Goal: Task Accomplishment & Management: Manage account settings

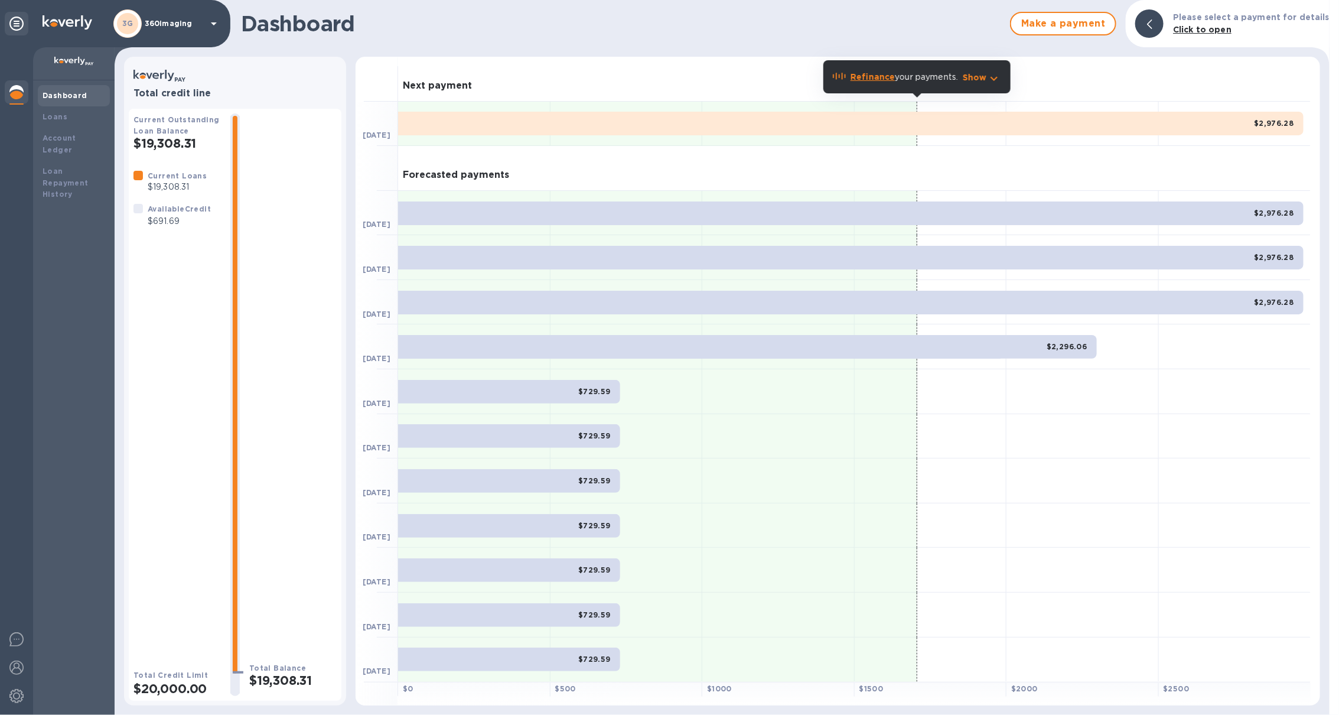
click at [142, 50] on div "Dashboard Make a payment Please select a payment for details Click to open Tota…" at bounding box center [722, 357] width 1215 height 715
click at [162, 27] on p "360imaging" at bounding box center [174, 23] width 59 height 8
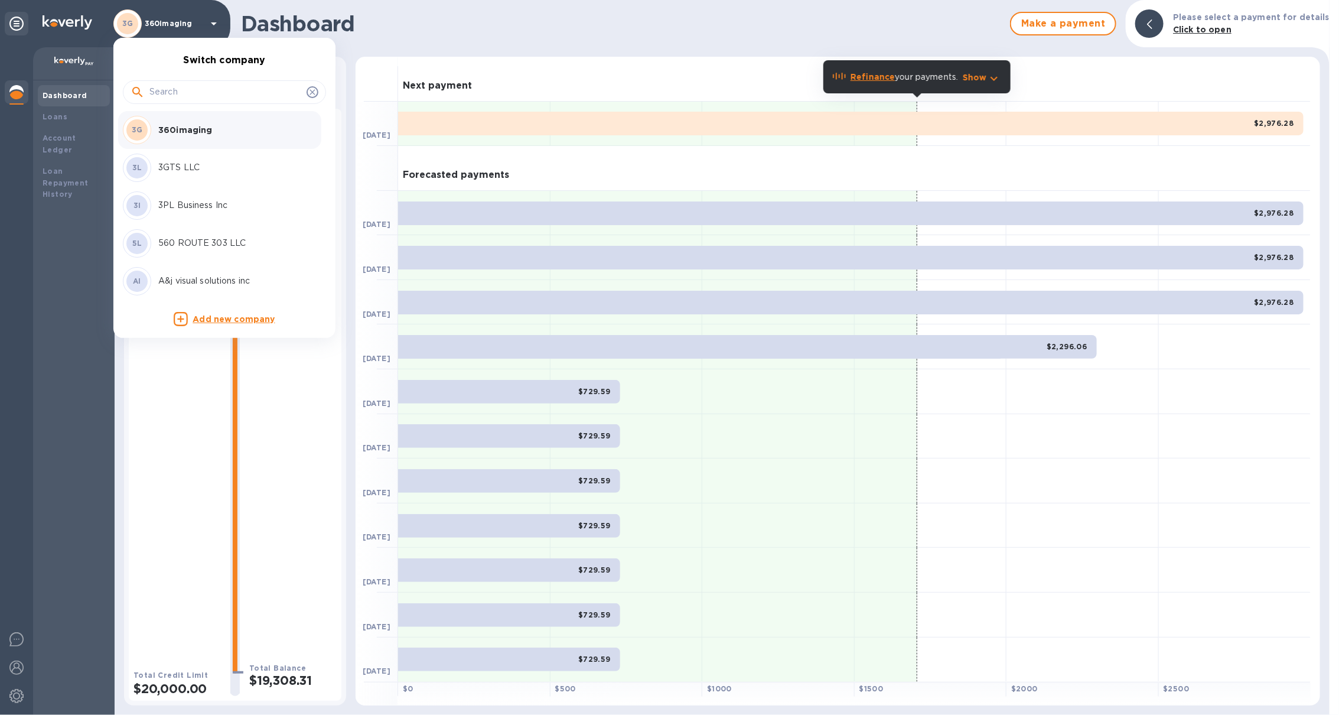
click at [167, 92] on input "text" at bounding box center [225, 92] width 152 height 18
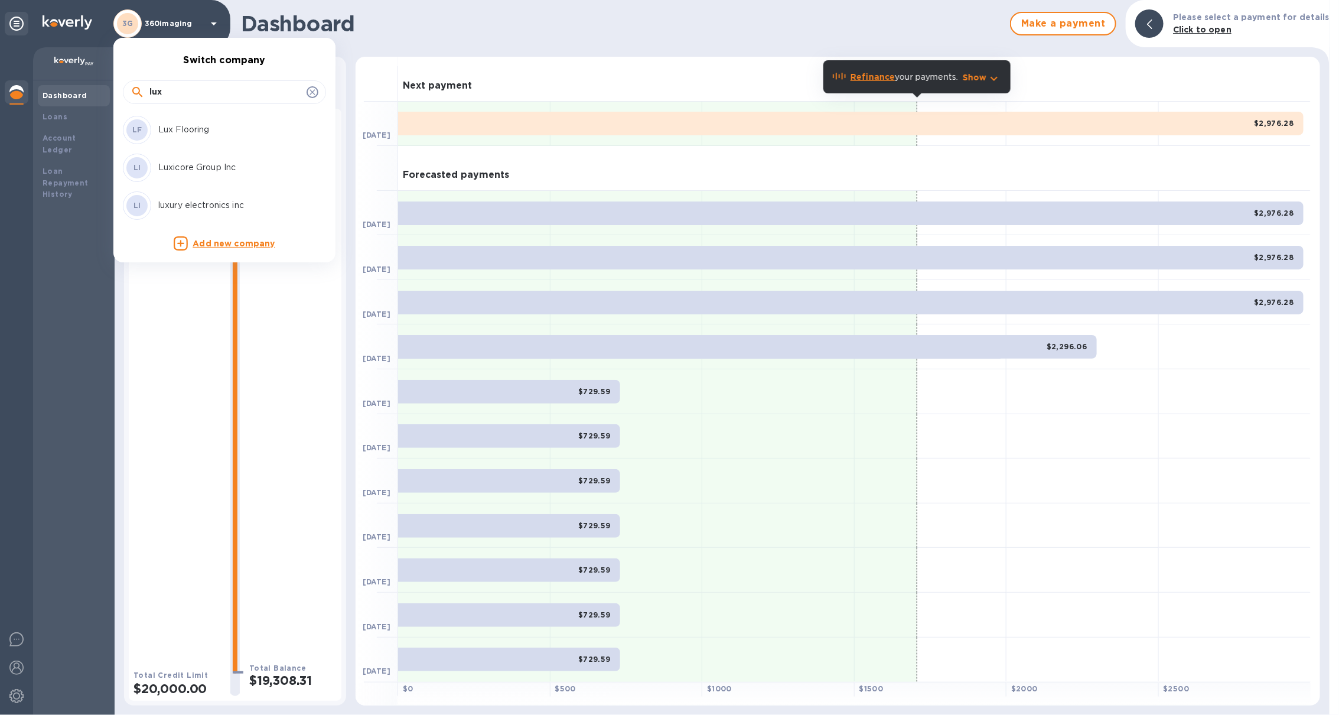
type input "lux"
click at [196, 161] on p "Luxicore Group Inc" at bounding box center [232, 167] width 149 height 12
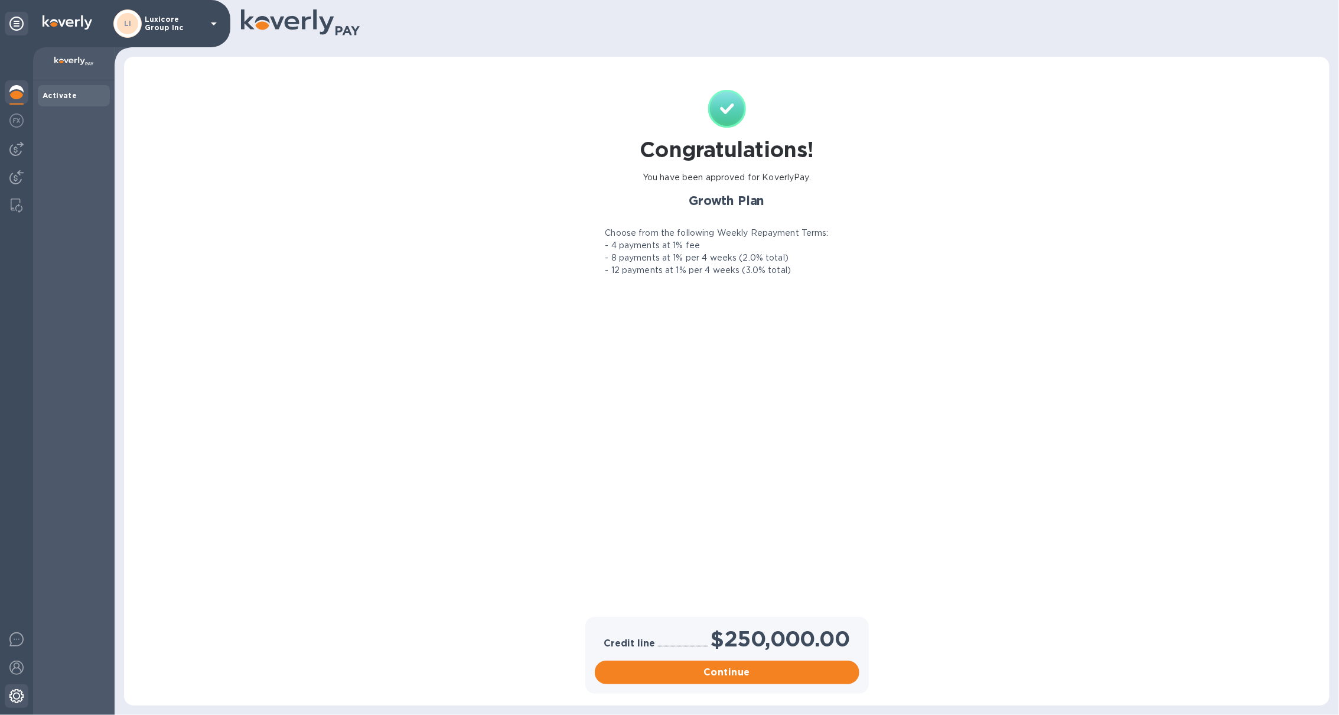
click at [28, 694] on div at bounding box center [17, 697] width 24 height 26
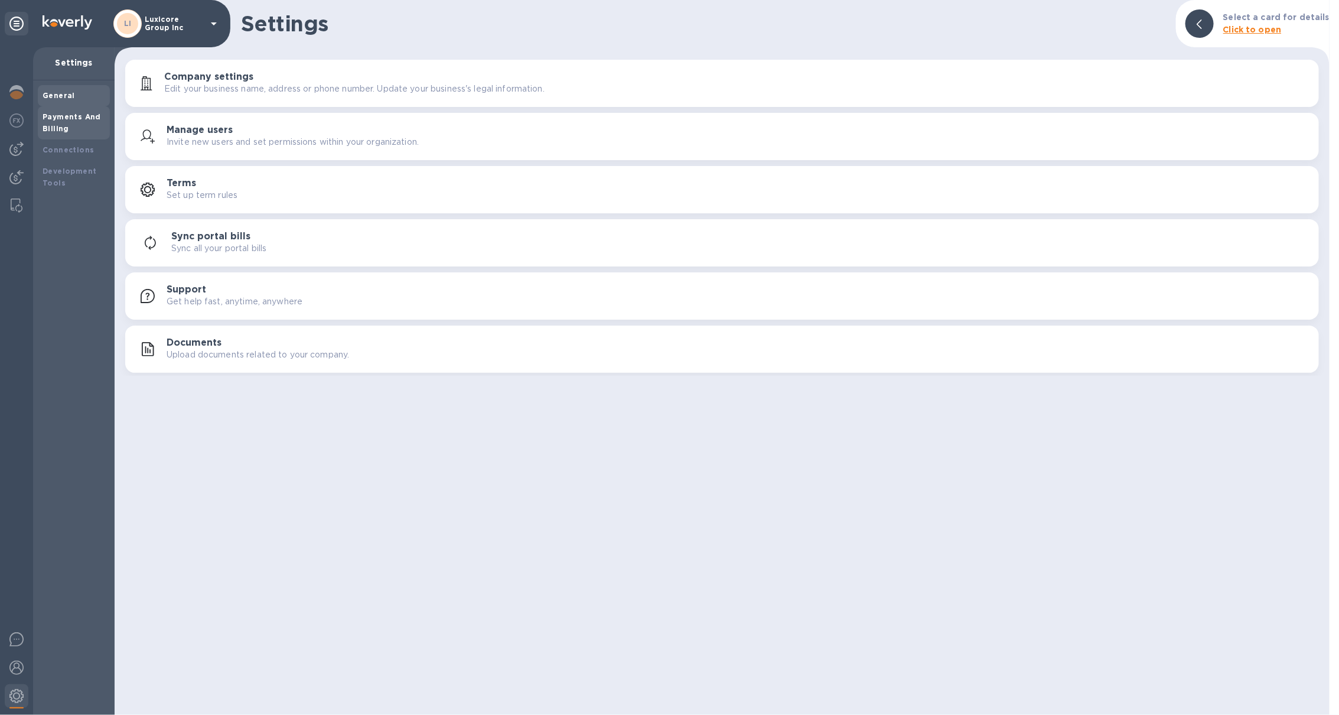
click at [93, 132] on div "Payments And Billing" at bounding box center [74, 123] width 63 height 24
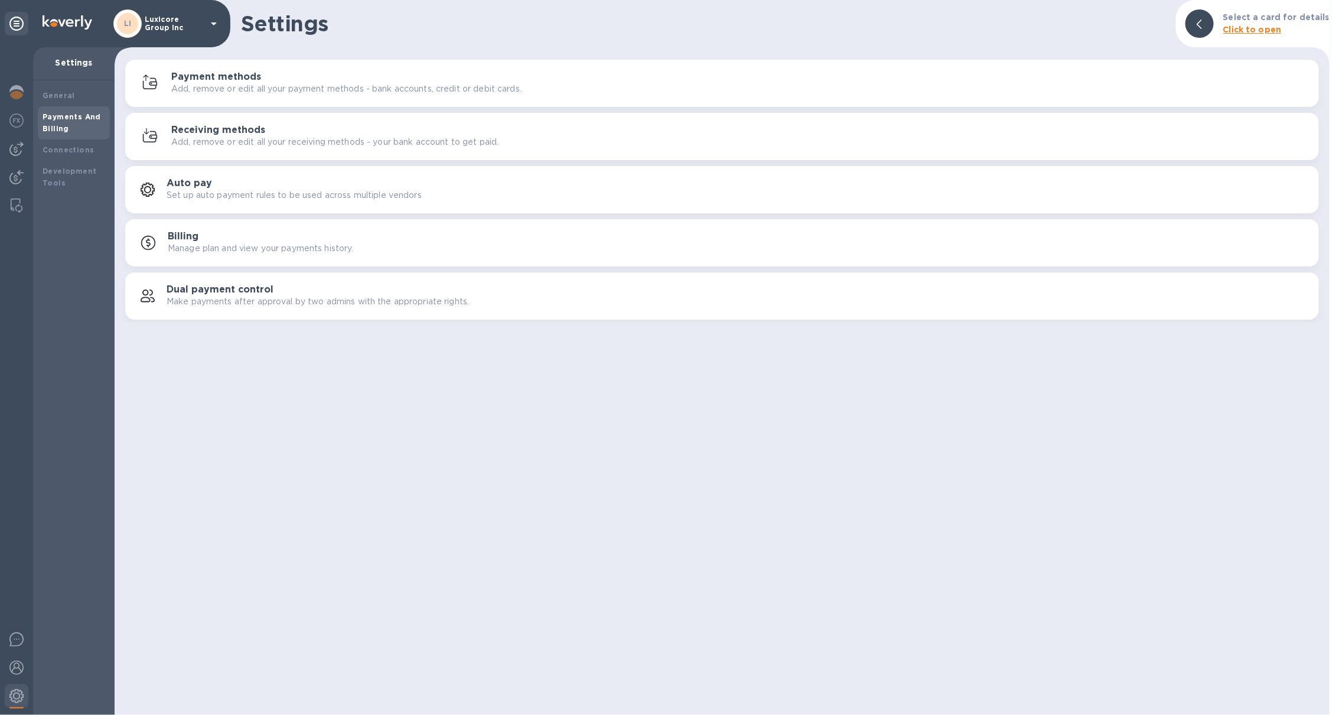
click at [217, 83] on p "Add, remove or edit all your payment methods - bank accounts, credit or debit c…" at bounding box center [346, 89] width 350 height 12
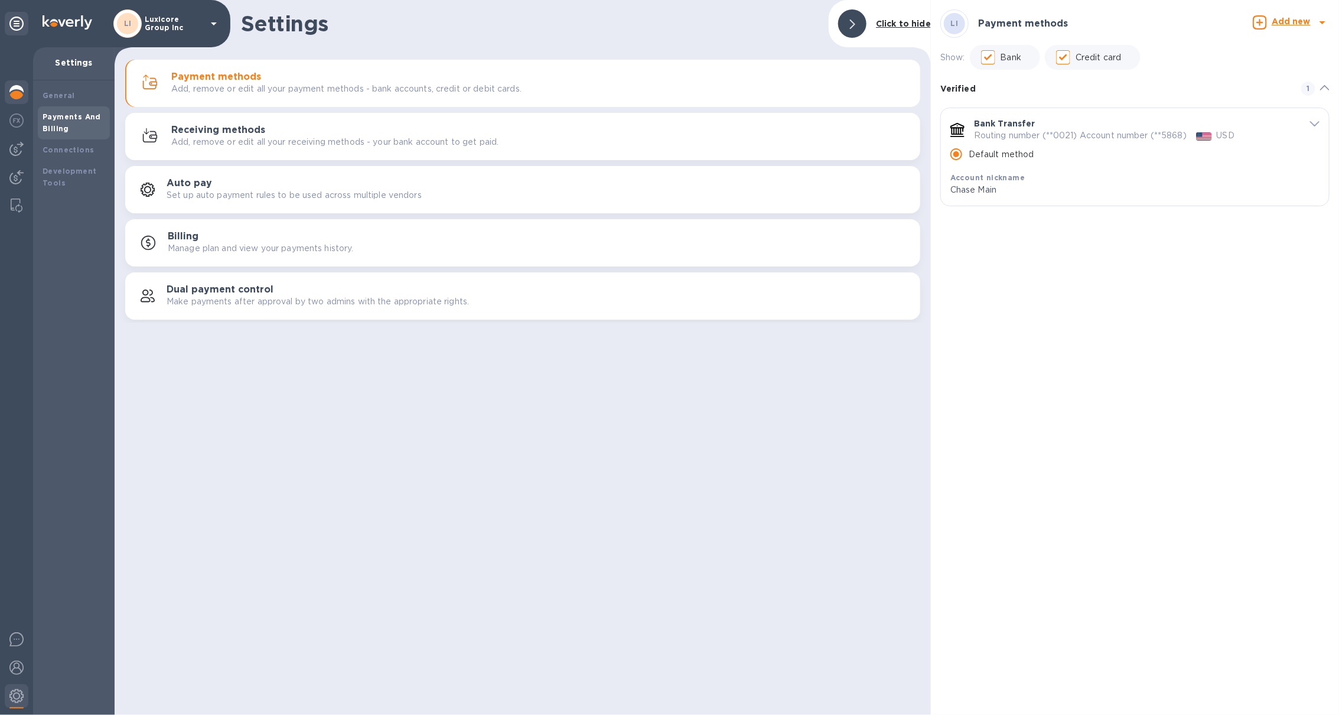
click at [15, 83] on div at bounding box center [17, 93] width 24 height 26
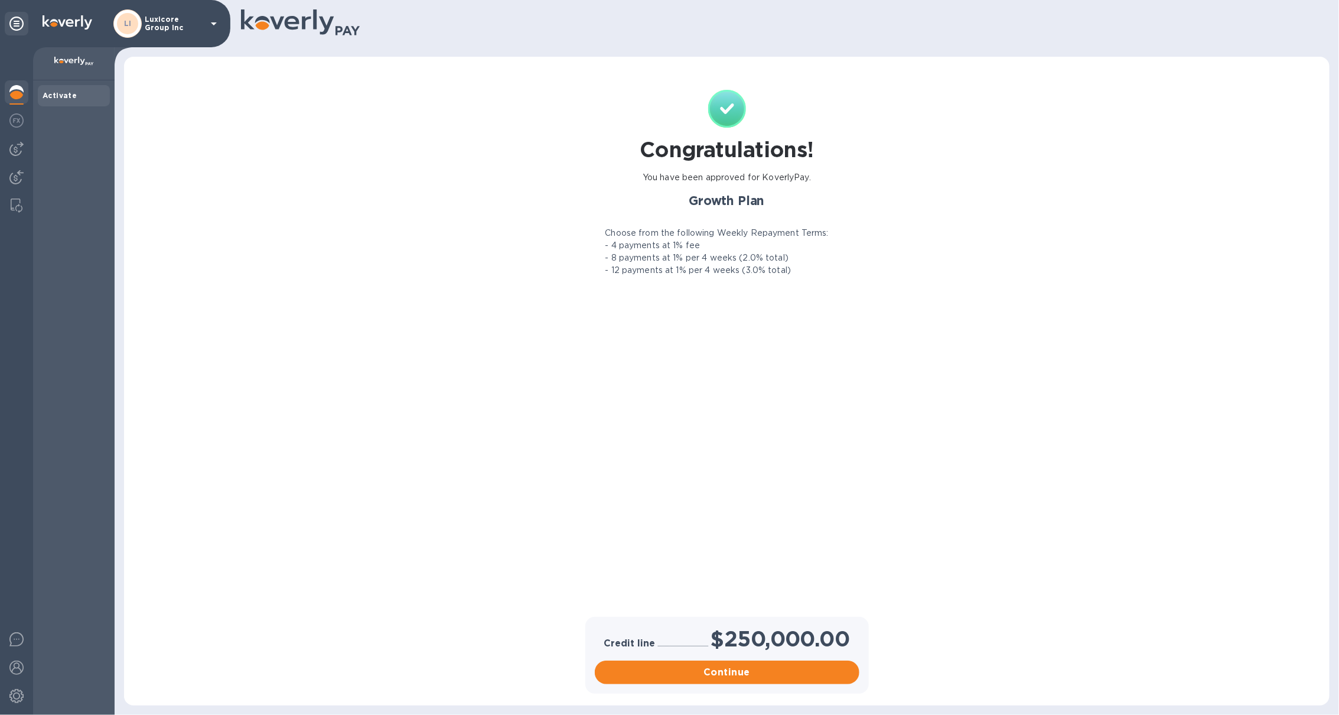
click at [154, 16] on p "Luxicore Group Inc" at bounding box center [174, 23] width 59 height 17
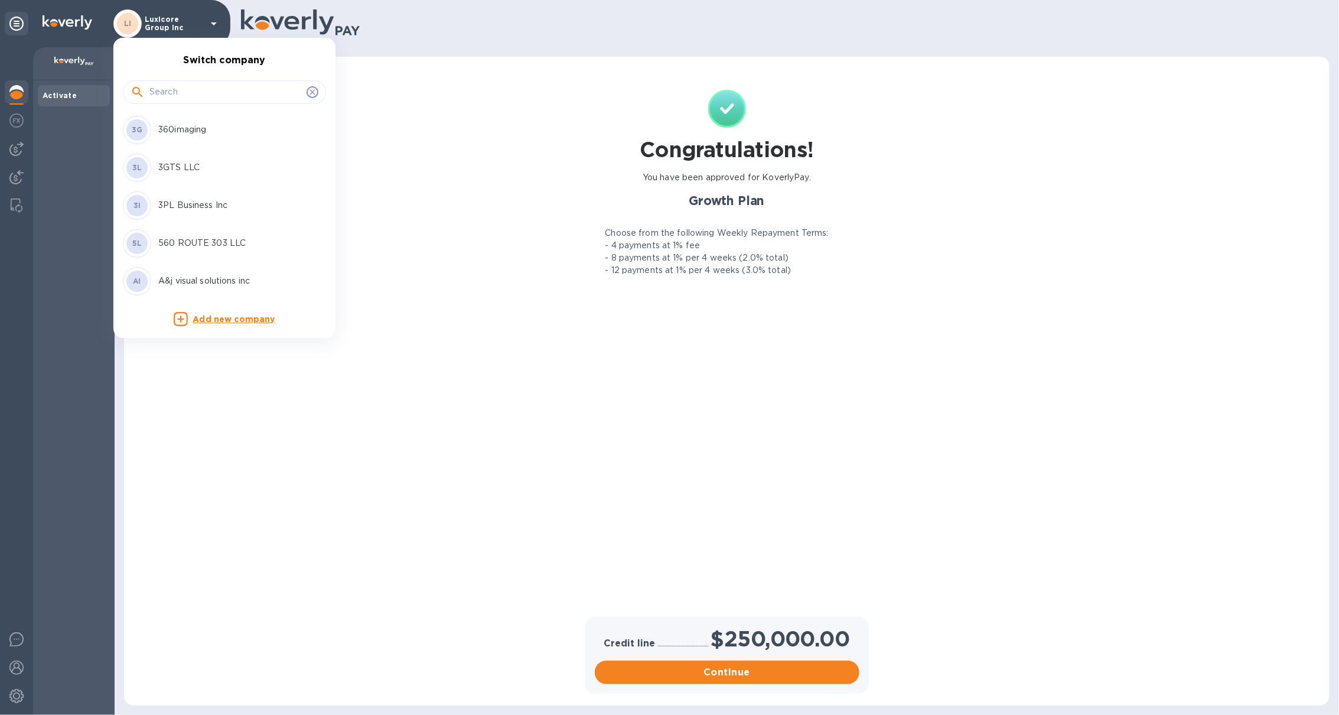
click at [181, 93] on input "text" at bounding box center [225, 92] width 152 height 18
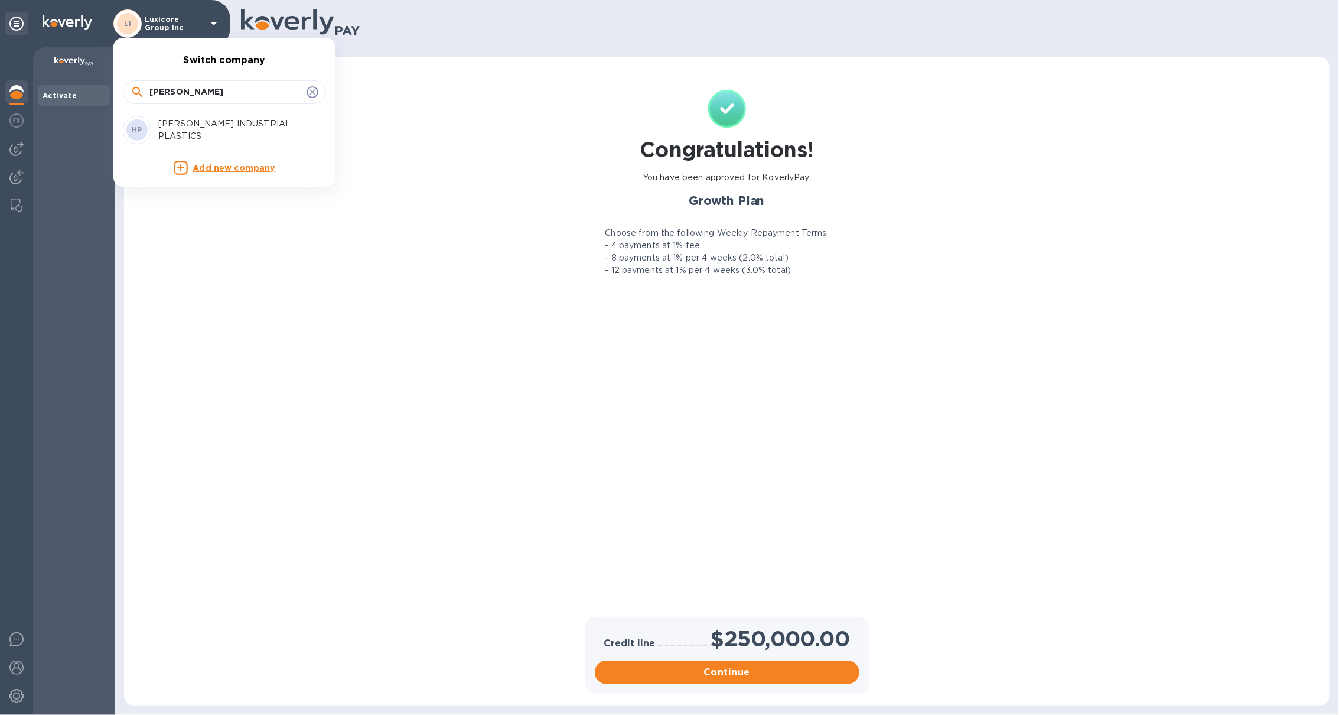
type input "harrin"
click at [187, 118] on p "[PERSON_NAME] INDUSTRIAL PLASTICS" at bounding box center [232, 130] width 149 height 25
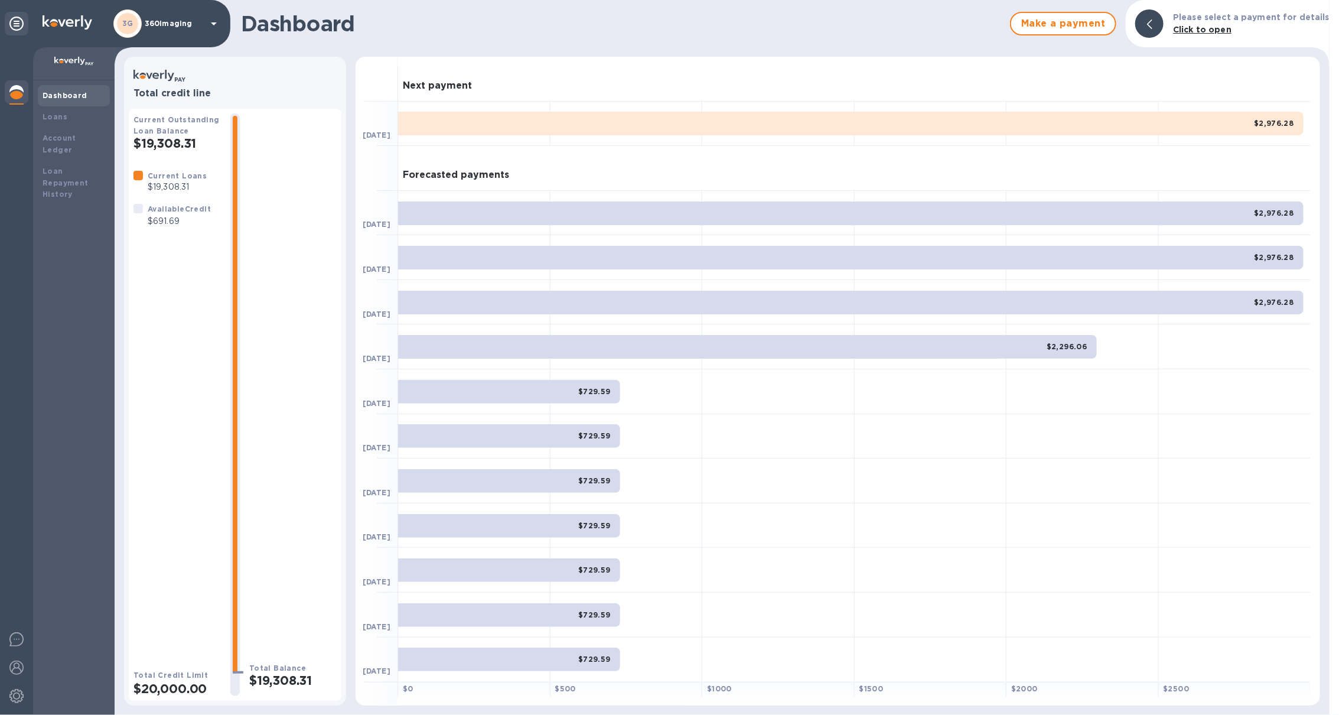
click at [209, 32] on div "3G 360imaging" at bounding box center [167, 23] width 108 height 28
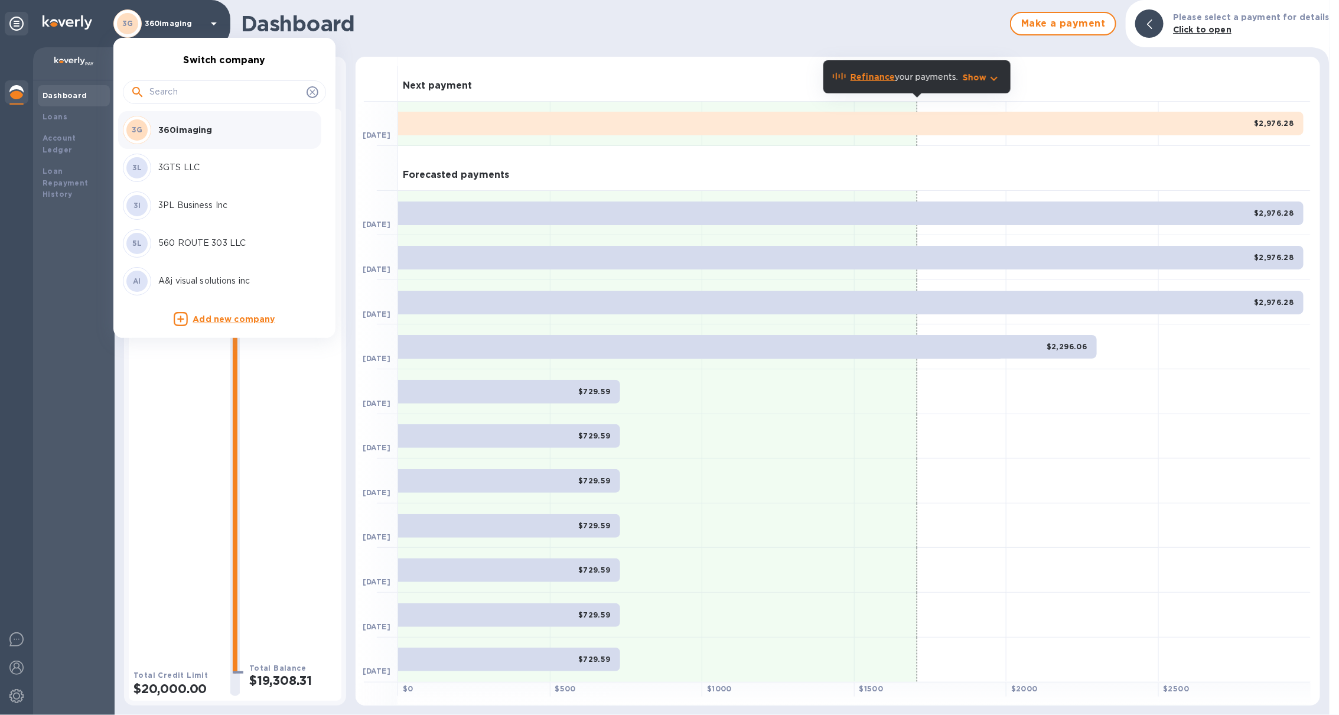
click at [203, 90] on input "text" at bounding box center [225, 92] width 152 height 18
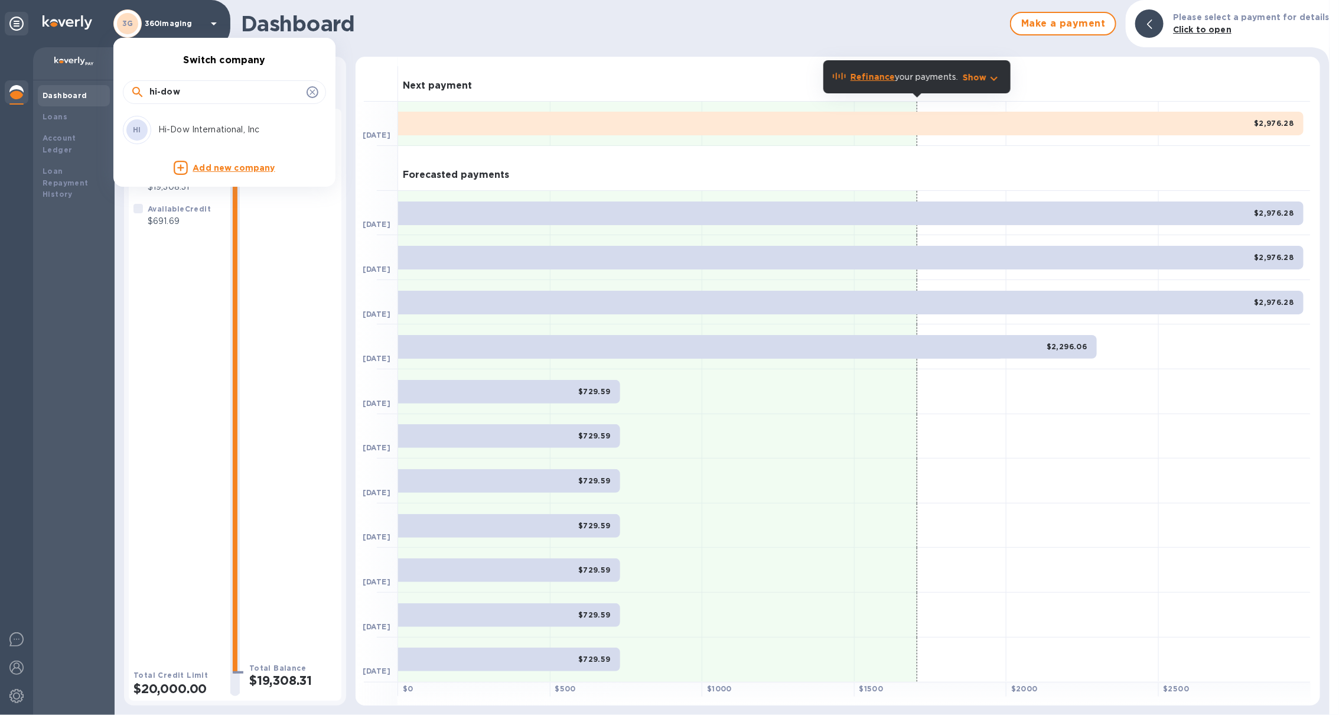
type input "hi-dow"
click at [201, 129] on p "Hi-Dow International, Inc" at bounding box center [232, 129] width 149 height 12
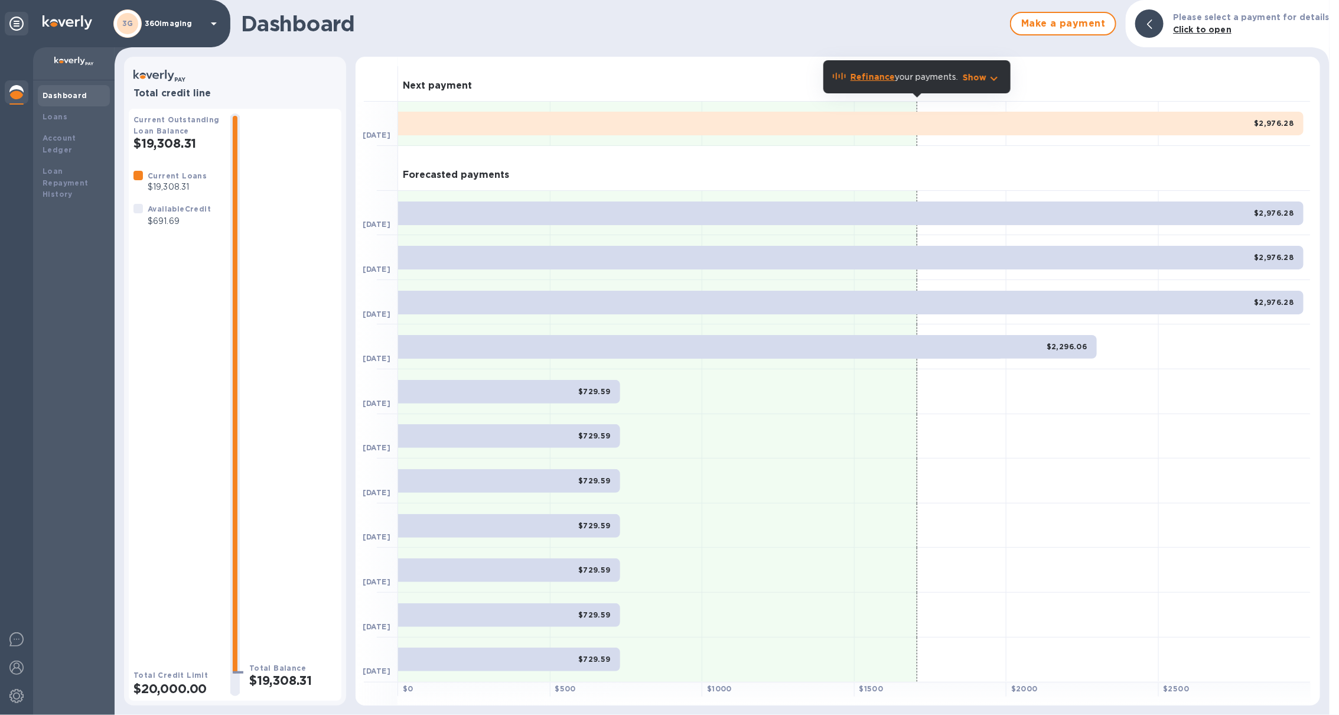
click at [203, 20] on p "360imaging" at bounding box center [174, 23] width 59 height 8
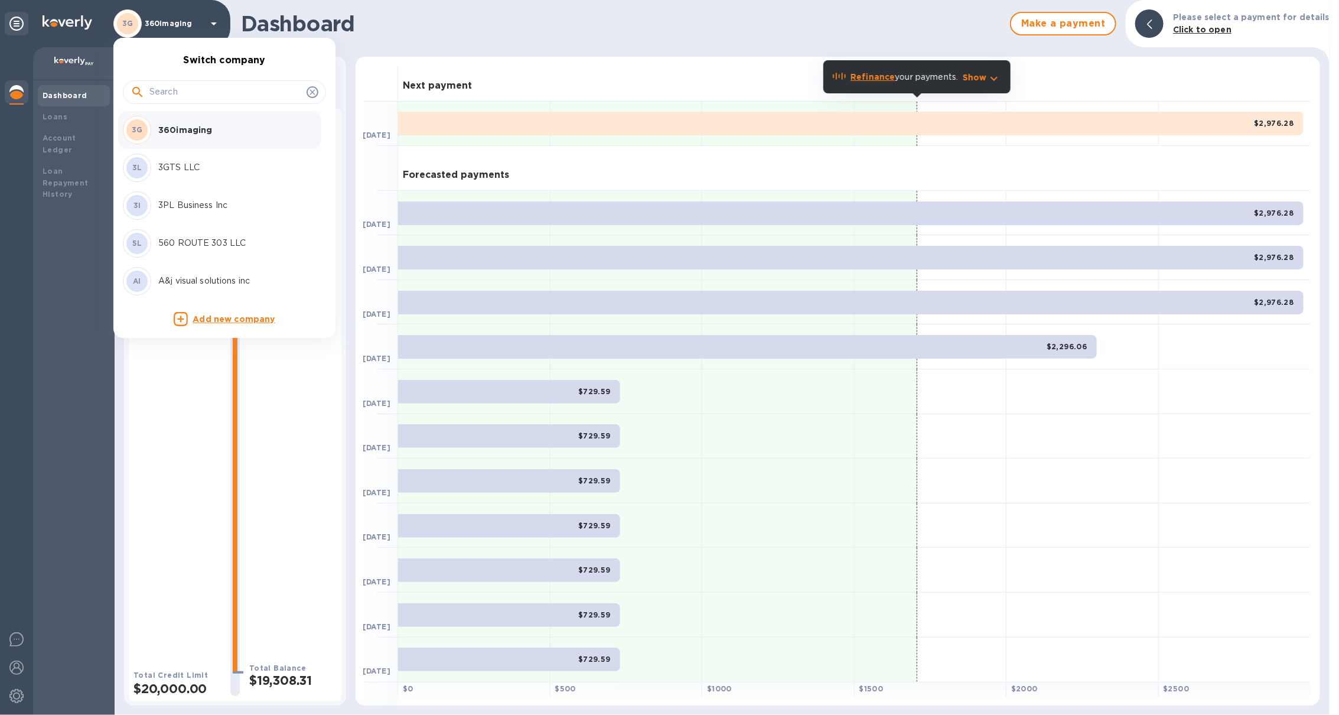
click at [187, 92] on input "text" at bounding box center [225, 92] width 152 height 18
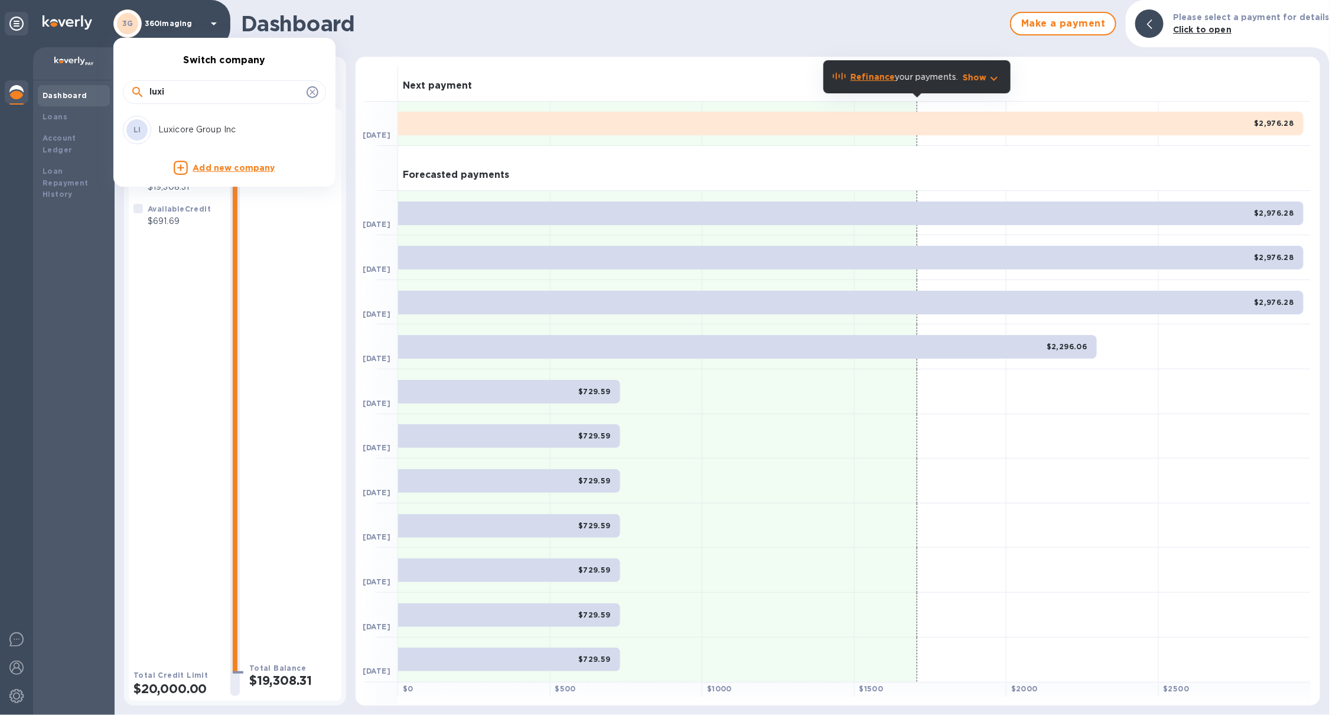
type input "luxi"
click at [184, 134] on p "Luxicore Group Inc" at bounding box center [232, 129] width 149 height 12
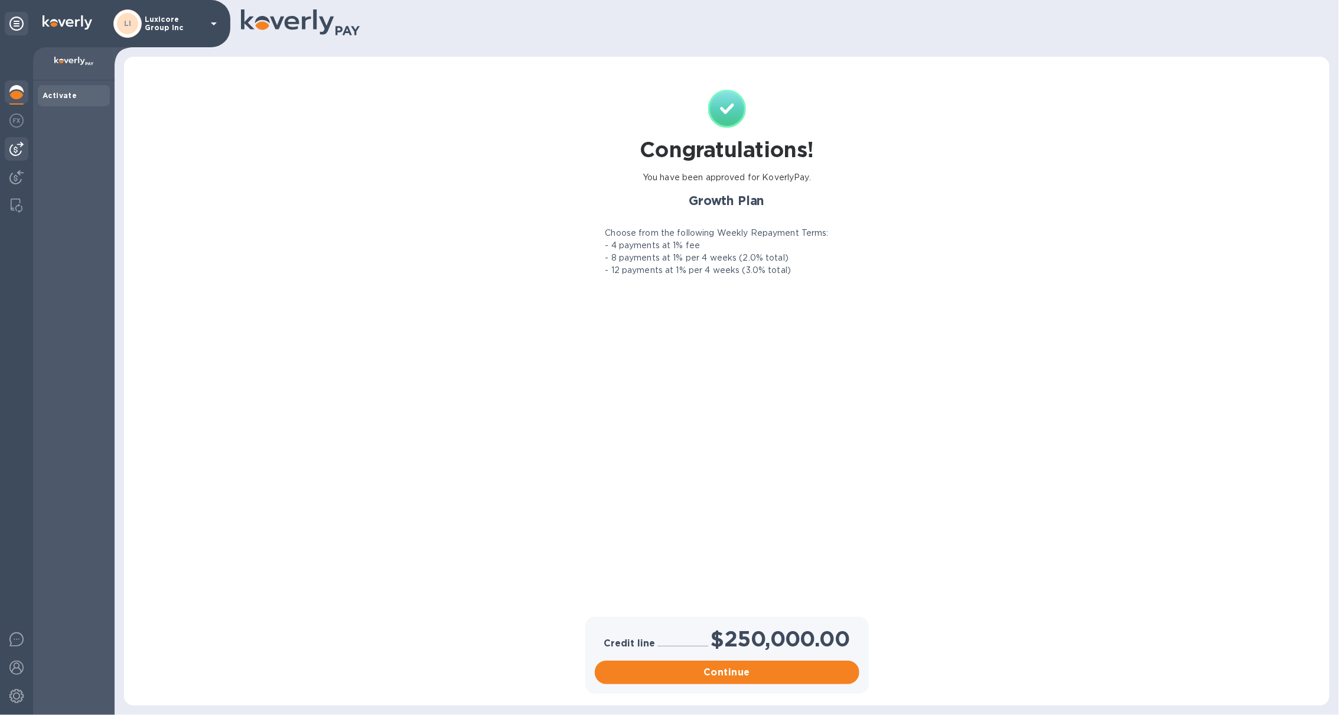
click at [12, 152] on img at bounding box center [16, 149] width 14 height 14
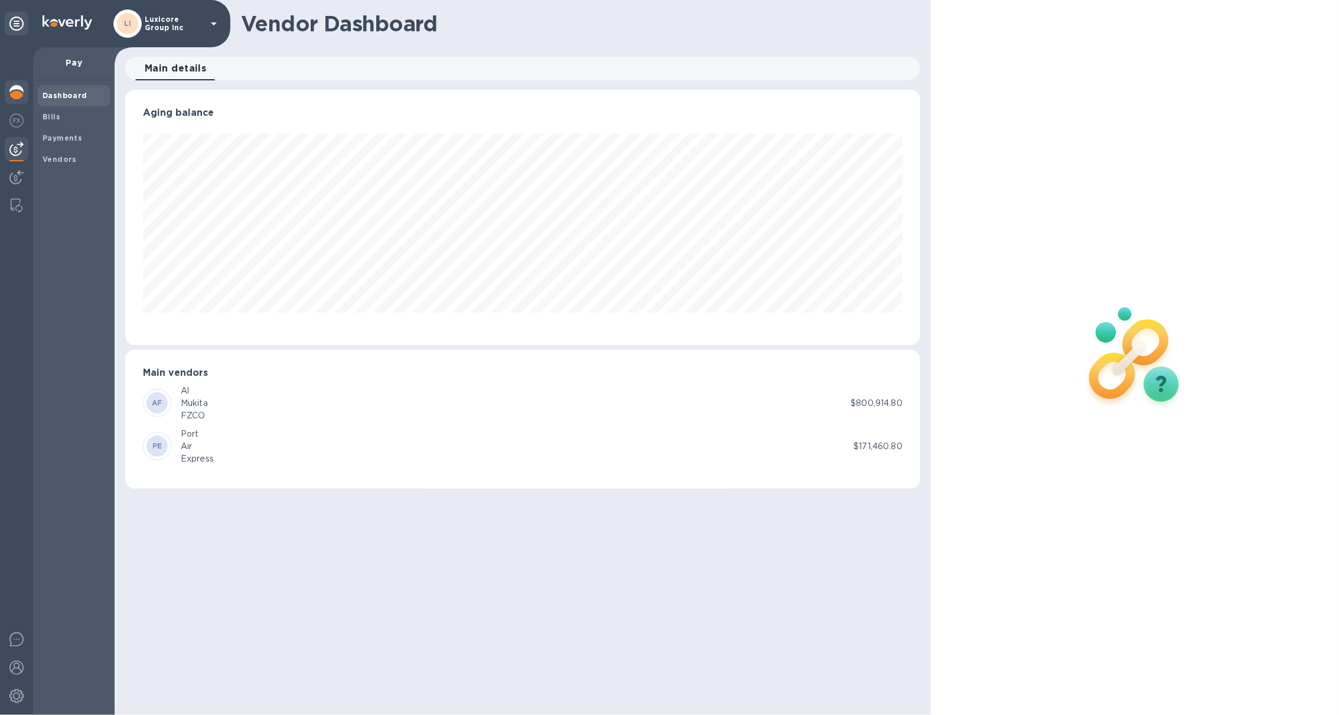
scroll to position [255, 795]
click at [12, 96] on img at bounding box center [16, 92] width 14 height 14
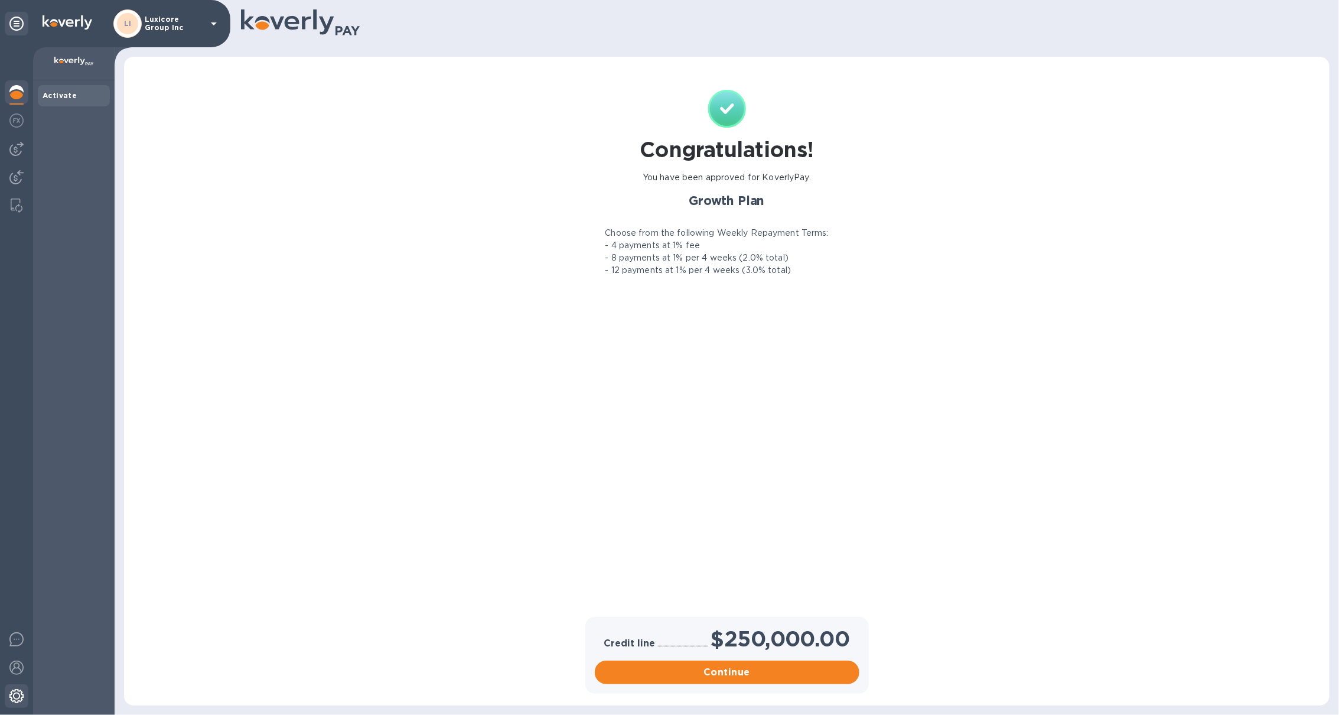
click at [17, 696] on img at bounding box center [16, 696] width 14 height 14
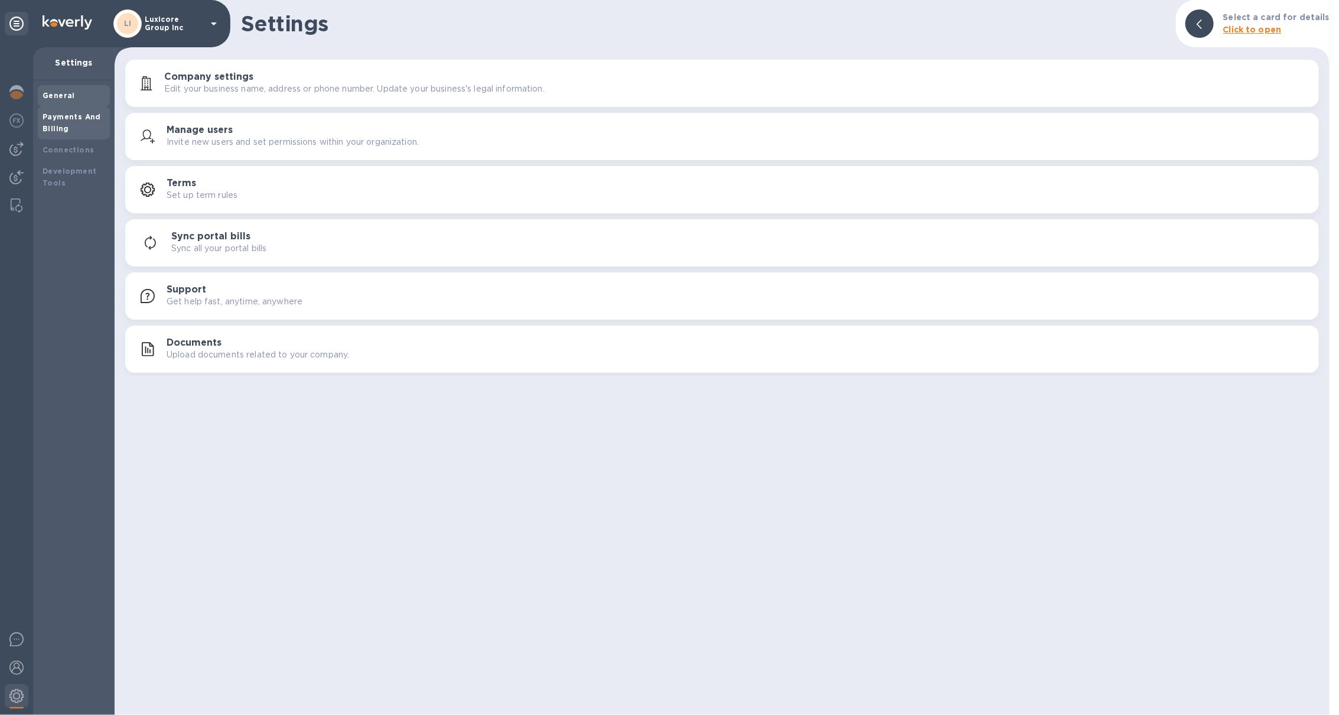
click at [90, 126] on div "Payments And Billing" at bounding box center [74, 123] width 63 height 24
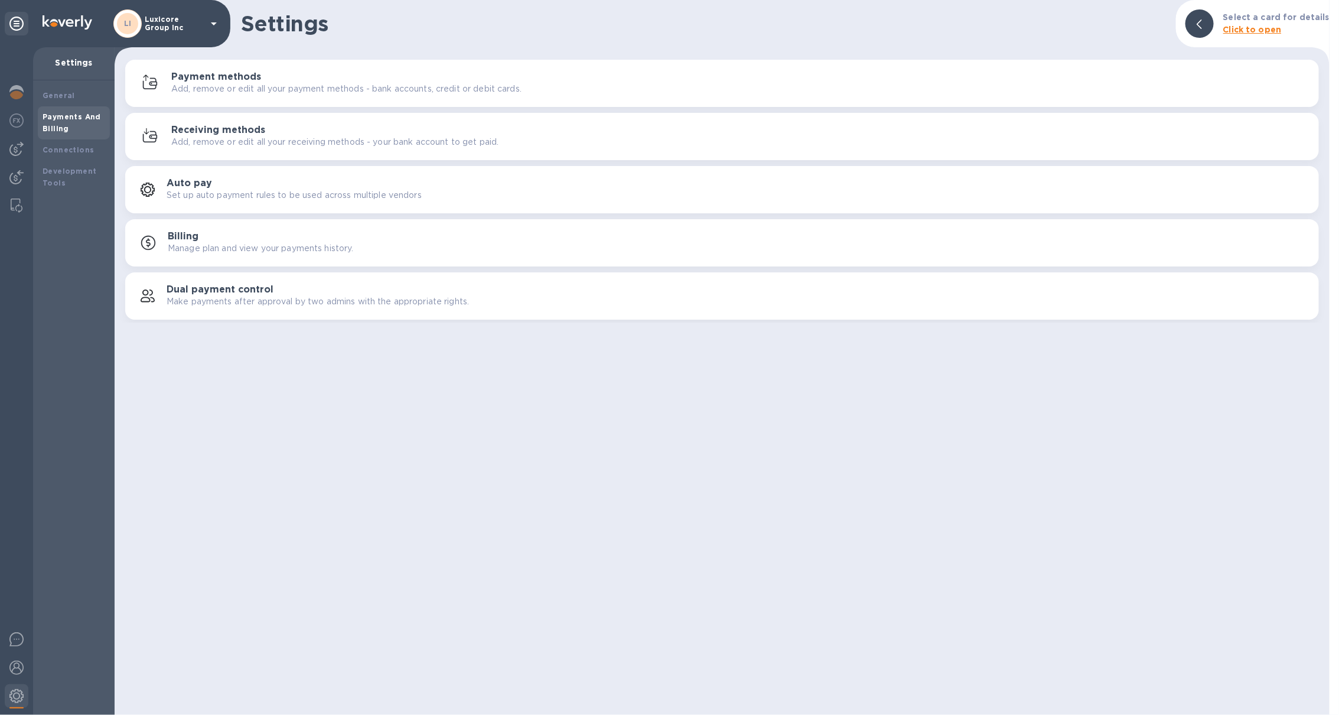
click at [198, 87] on p "Add, remove or edit all your payment methods - bank accounts, credit or debit c…" at bounding box center [346, 89] width 350 height 12
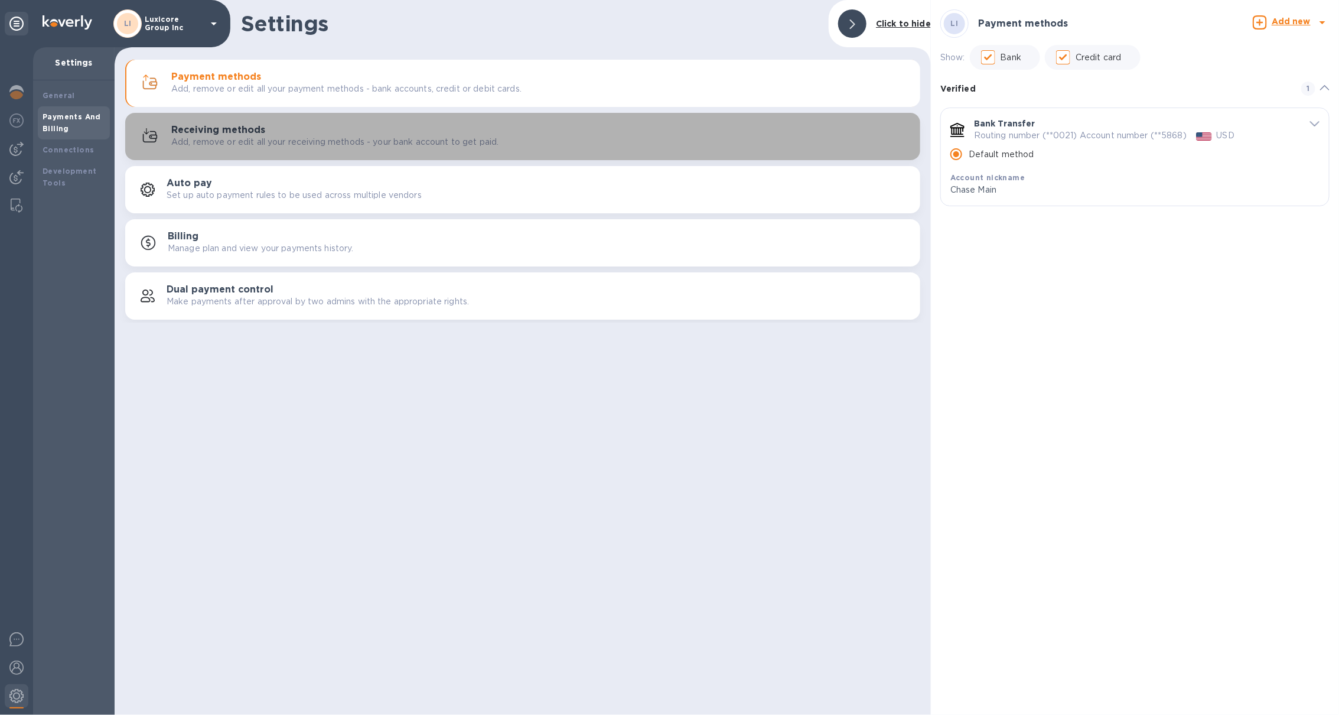
click at [181, 141] on p "Add, remove or edit all your receiving methods - your bank account to get paid." at bounding box center [334, 142] width 327 height 12
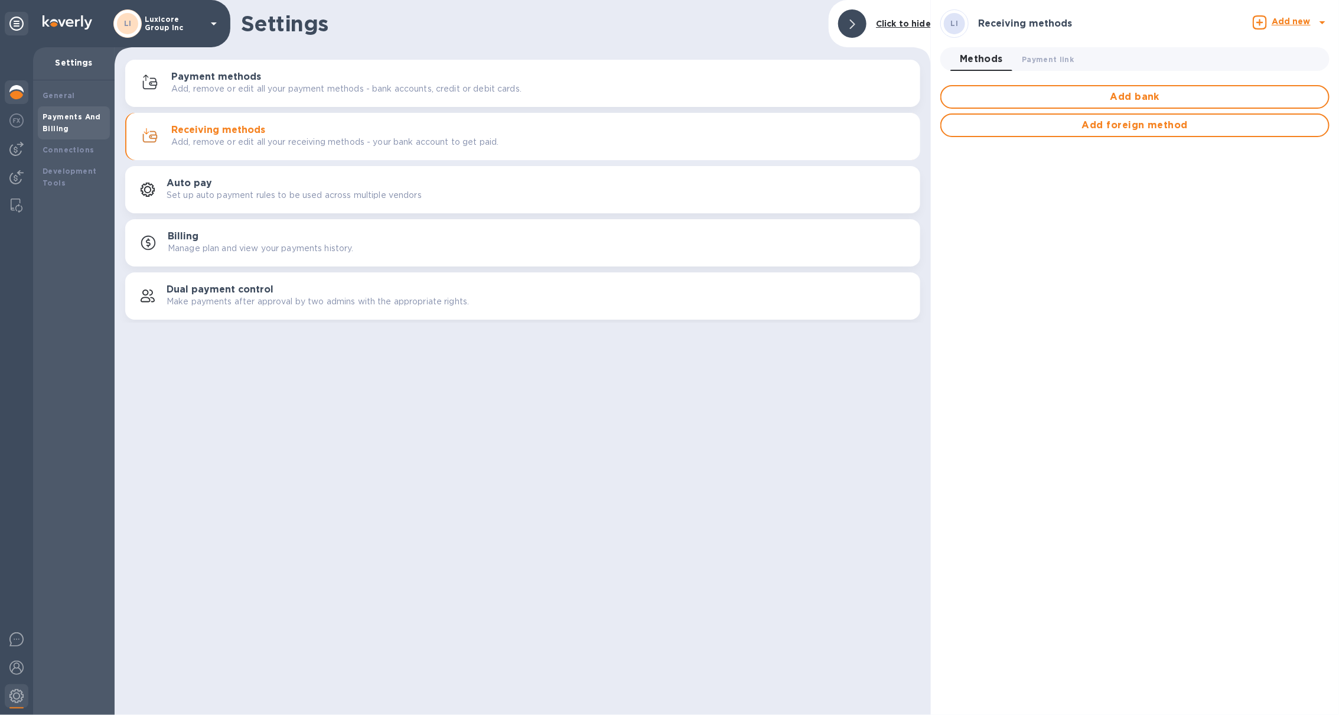
click at [25, 90] on div at bounding box center [17, 93] width 24 height 26
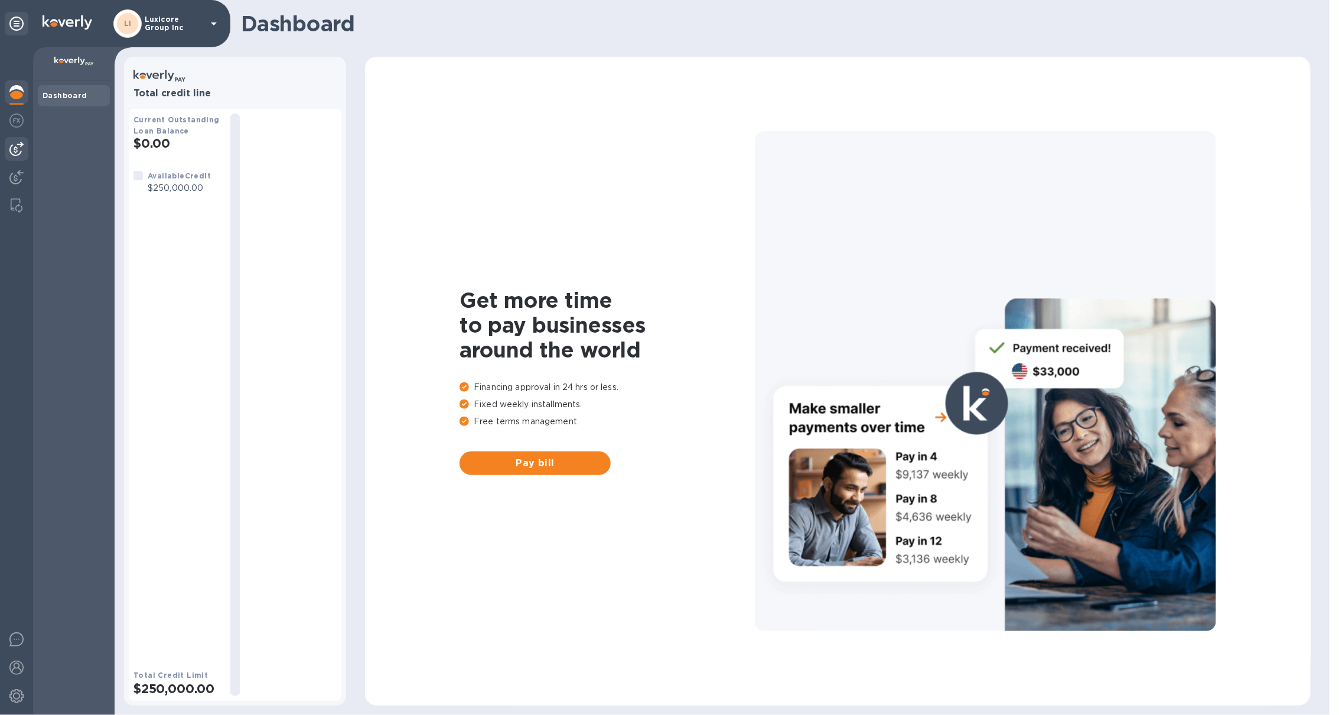
click at [15, 151] on img at bounding box center [16, 149] width 14 height 14
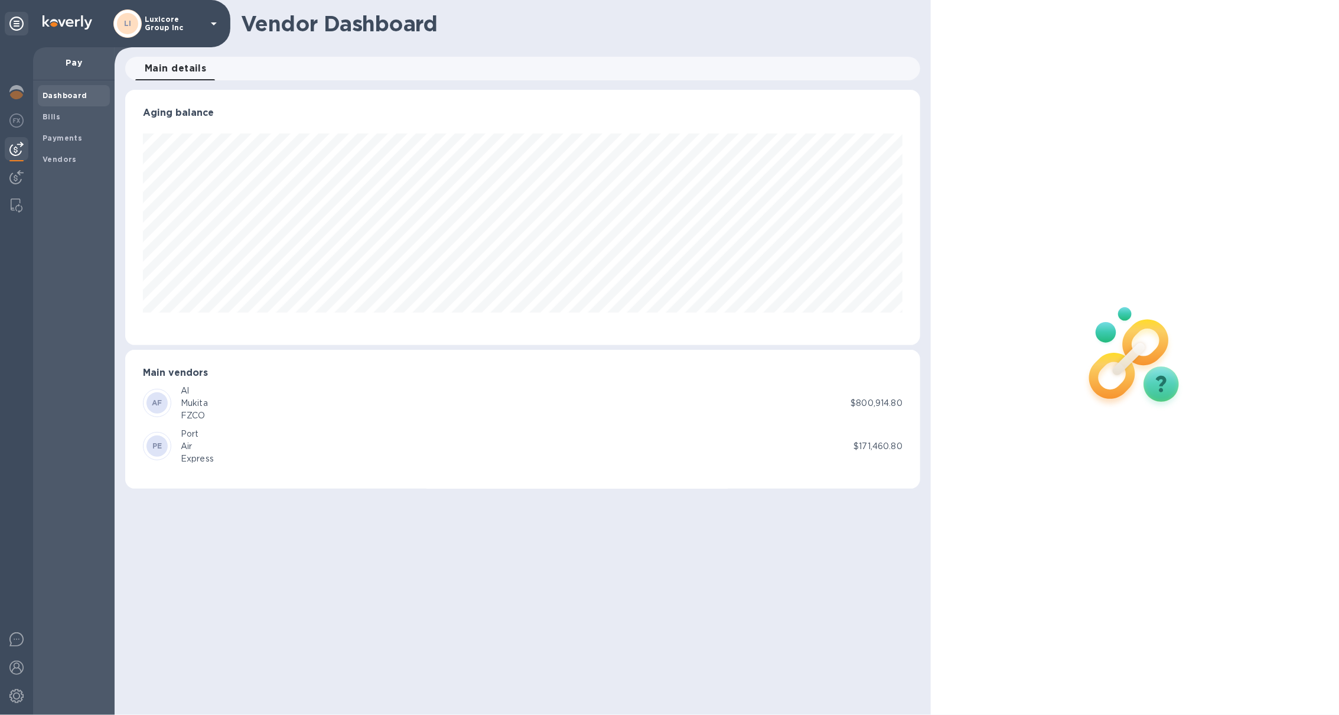
scroll to position [255, 795]
click at [69, 160] on b "Vendors" at bounding box center [60, 159] width 34 height 9
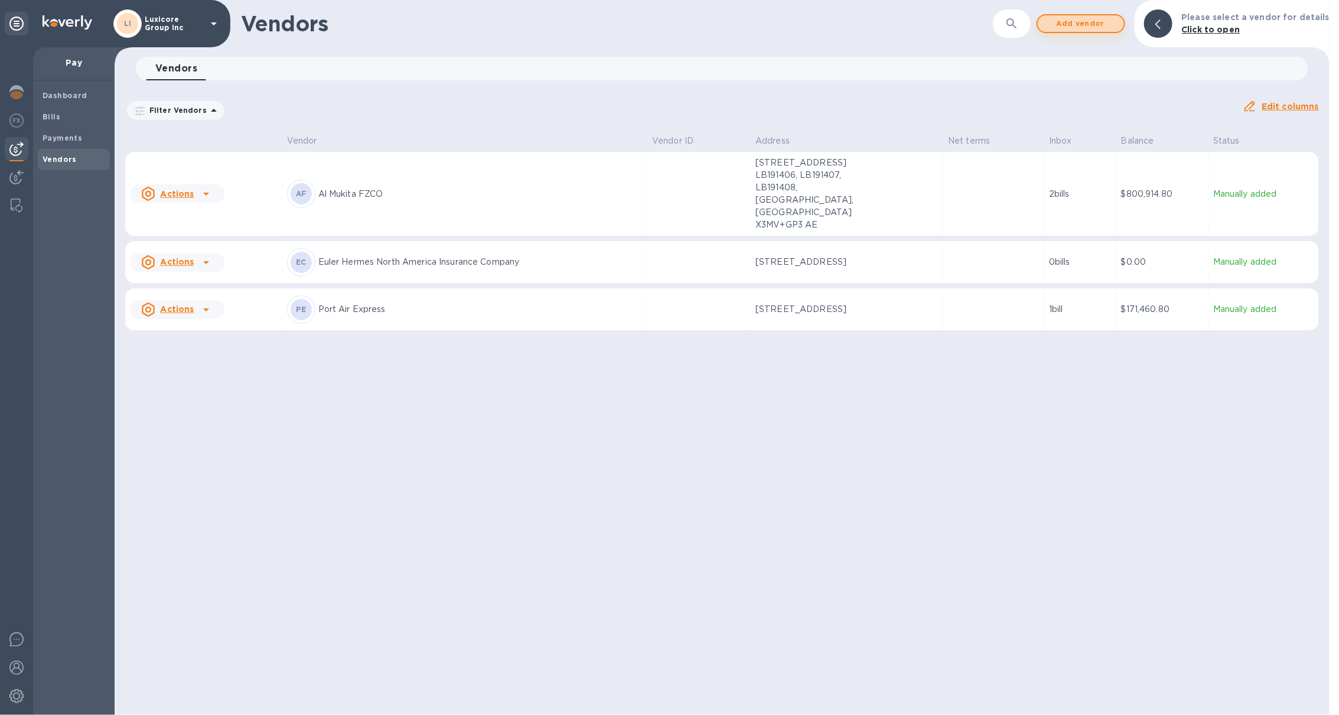
click at [1089, 25] on span "Add vendor" at bounding box center [1080, 24] width 67 height 14
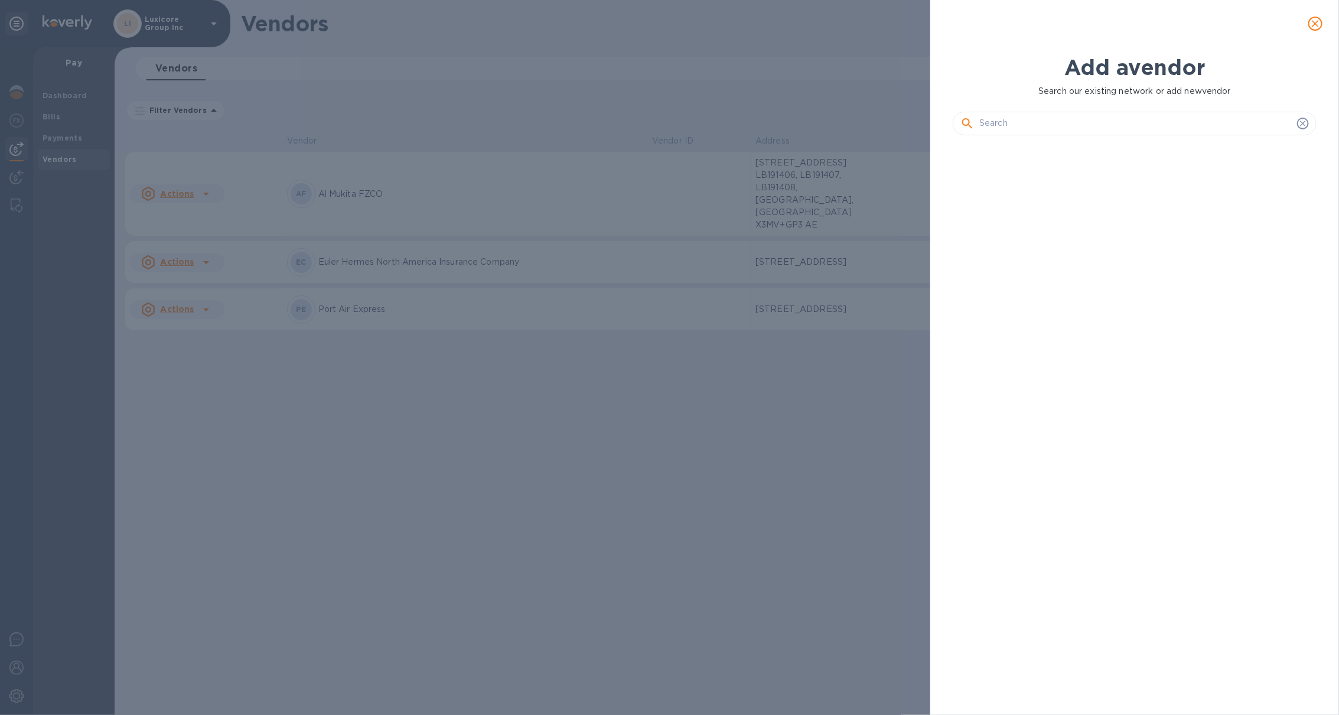
scroll to position [526, 369]
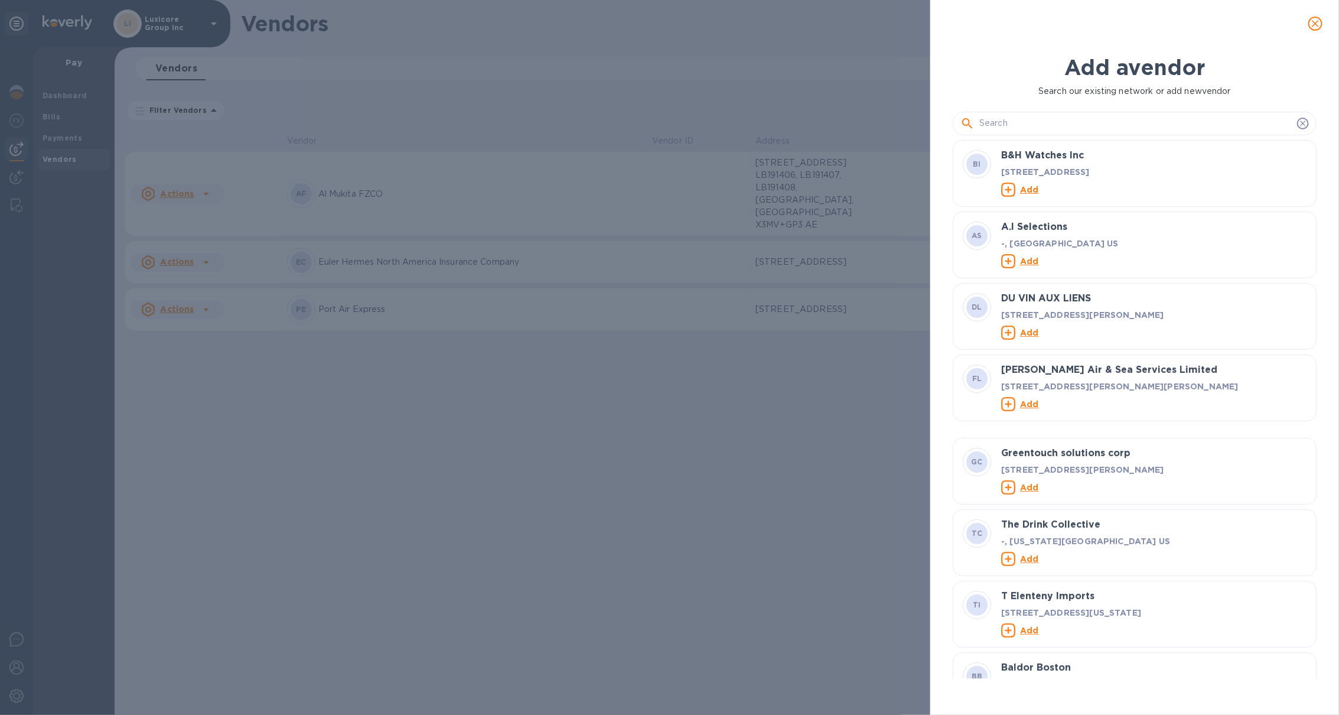
click at [1026, 127] on input "text" at bounding box center [1135, 124] width 313 height 18
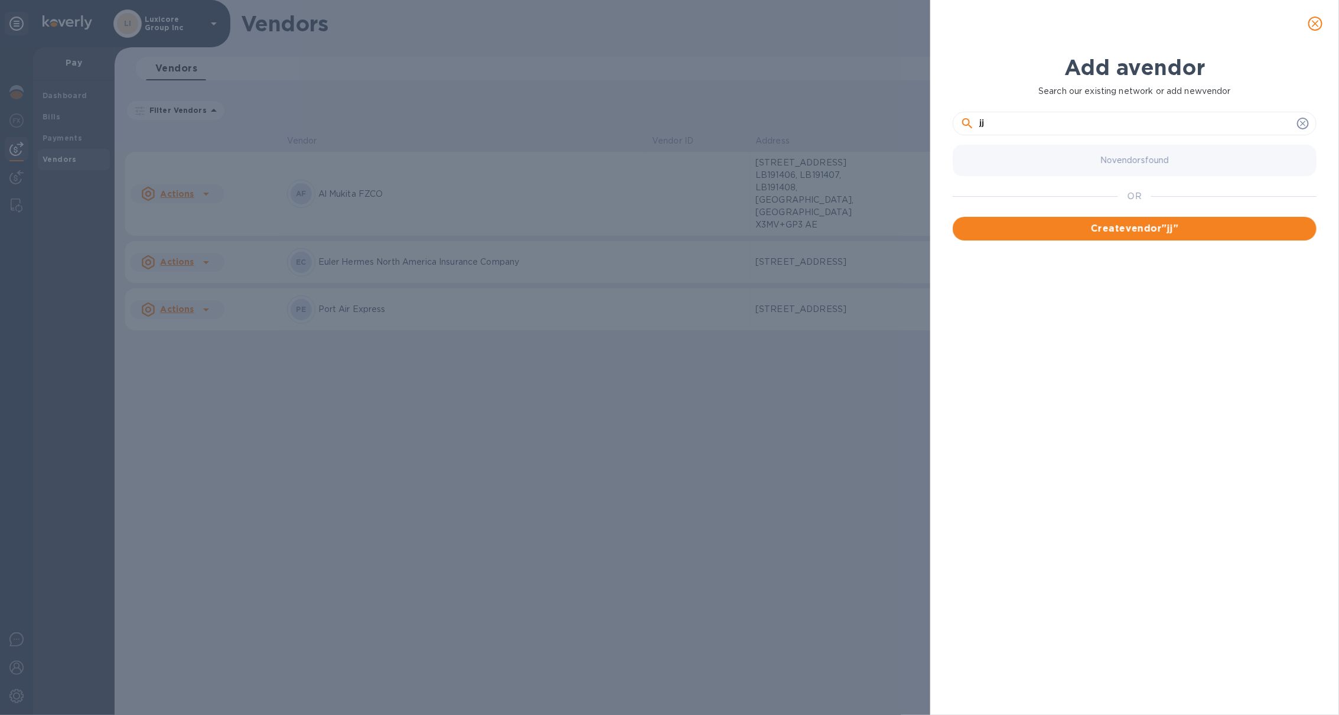
type input "j"
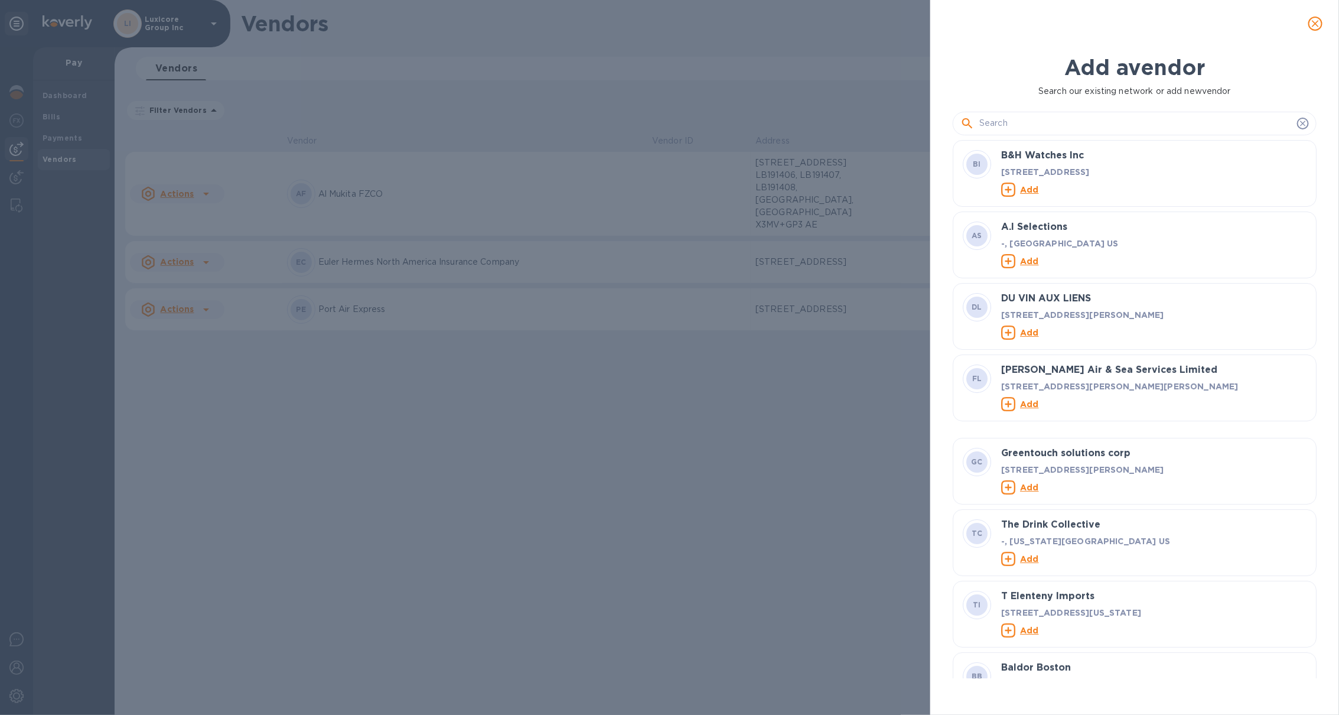
click at [730, 96] on div "Add a vendor Search our existing network or add new vendor BI B&H Watches Inc 2…" at bounding box center [669, 357] width 1339 height 715
click at [1319, 17] on span "close" at bounding box center [1316, 24] width 14 height 14
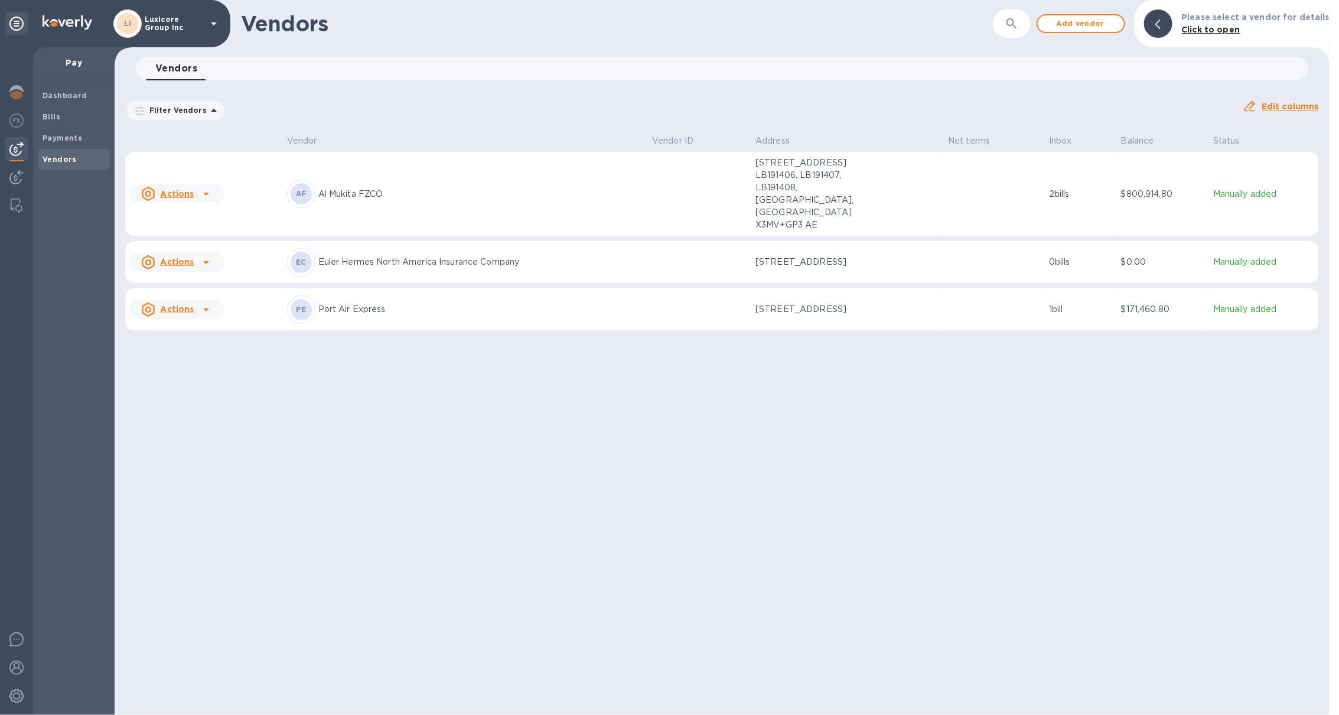
click at [142, 19] on div "LI Luxicore Group Inc" at bounding box center [167, 23] width 108 height 28
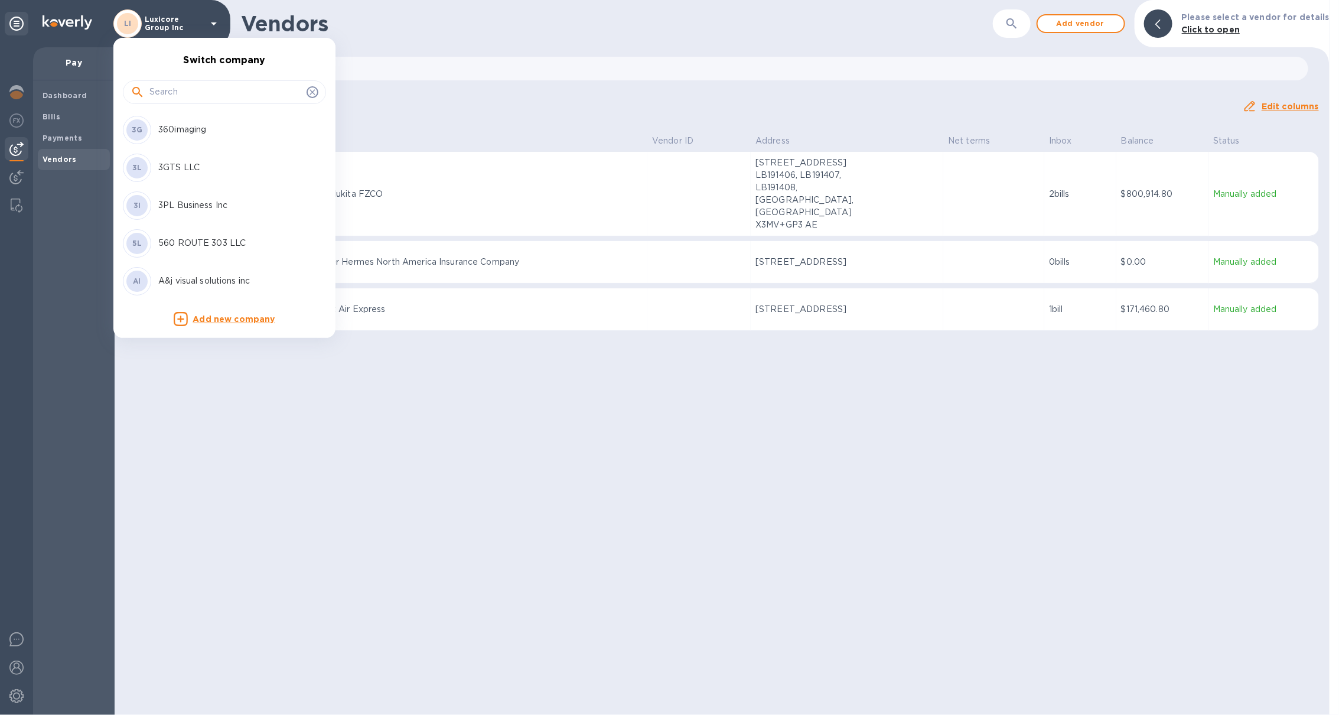
click at [172, 99] on input "text" at bounding box center [225, 92] width 152 height 18
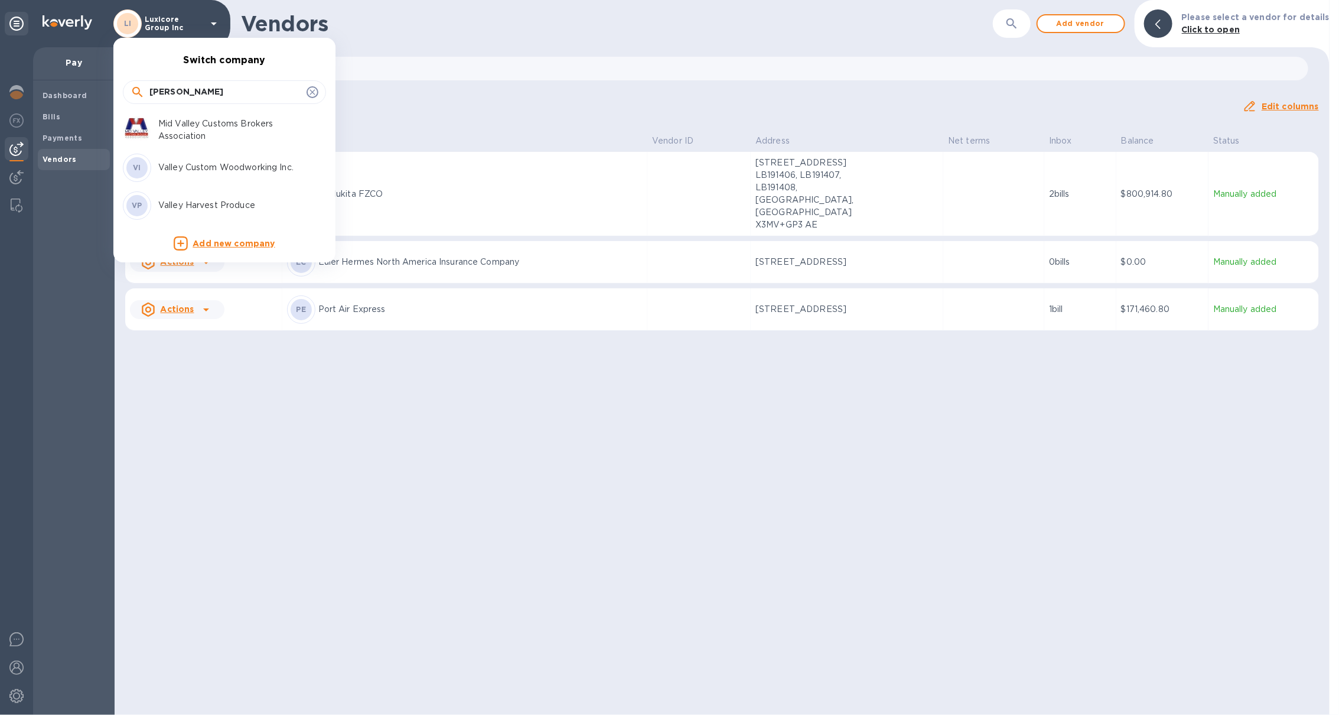
type input "valle"
click at [204, 204] on p "Valley Harvest Produce" at bounding box center [232, 205] width 149 height 12
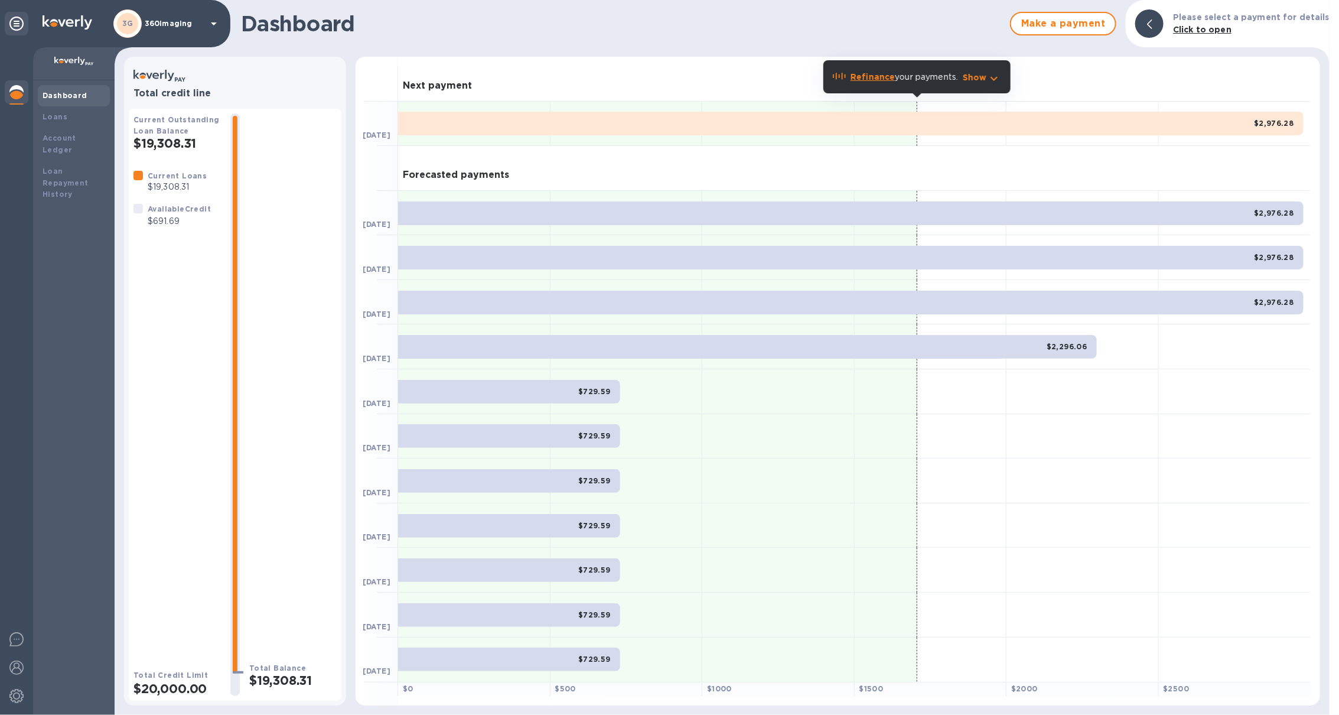
click at [161, 32] on div "3G 360imaging" at bounding box center [167, 23] width 108 height 28
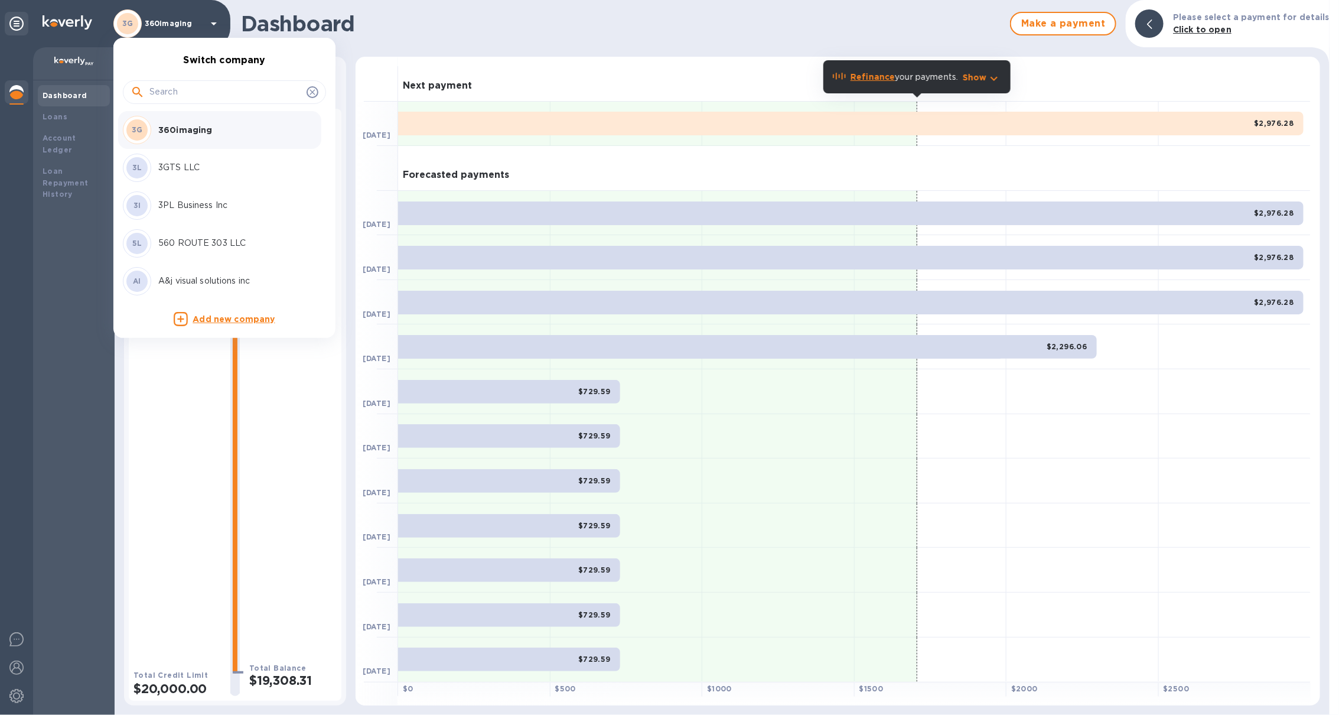
click at [172, 94] on input "text" at bounding box center [225, 92] width 152 height 18
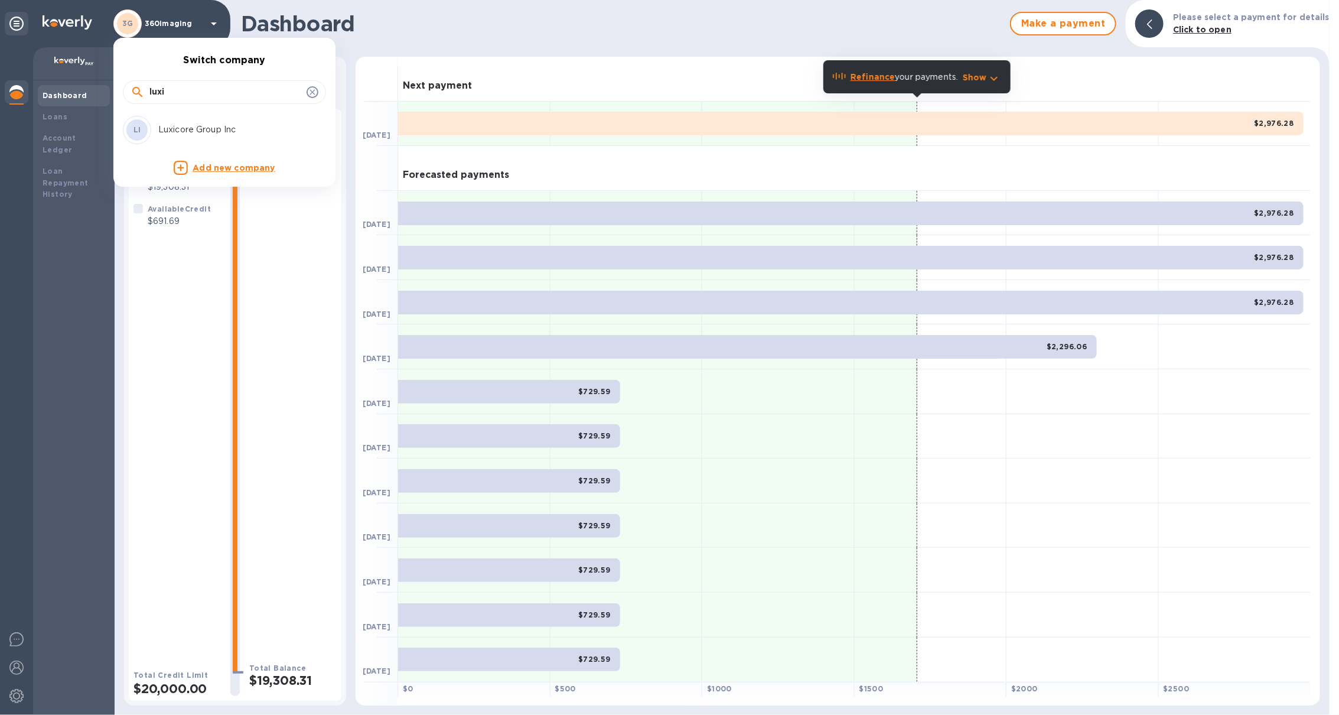
type input "luxi"
click at [174, 126] on p "Luxicore Group Inc" at bounding box center [232, 129] width 149 height 12
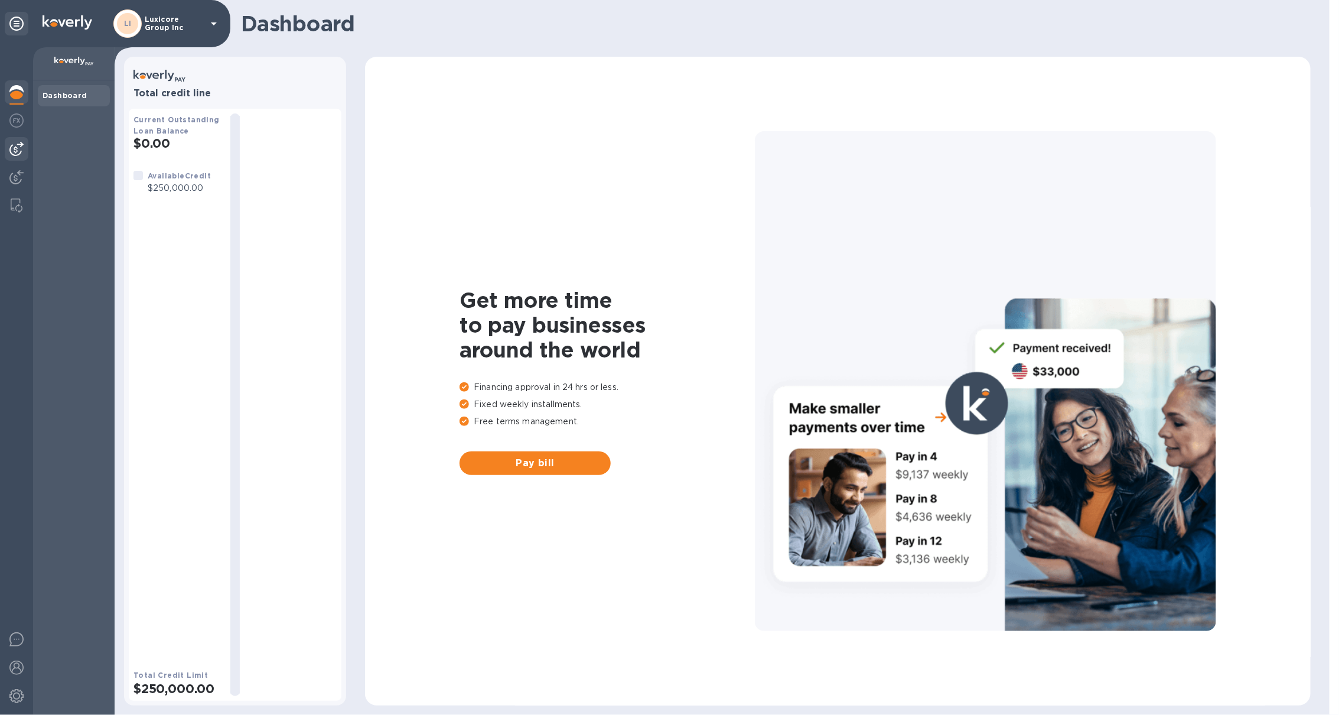
click at [15, 151] on img at bounding box center [16, 149] width 14 height 14
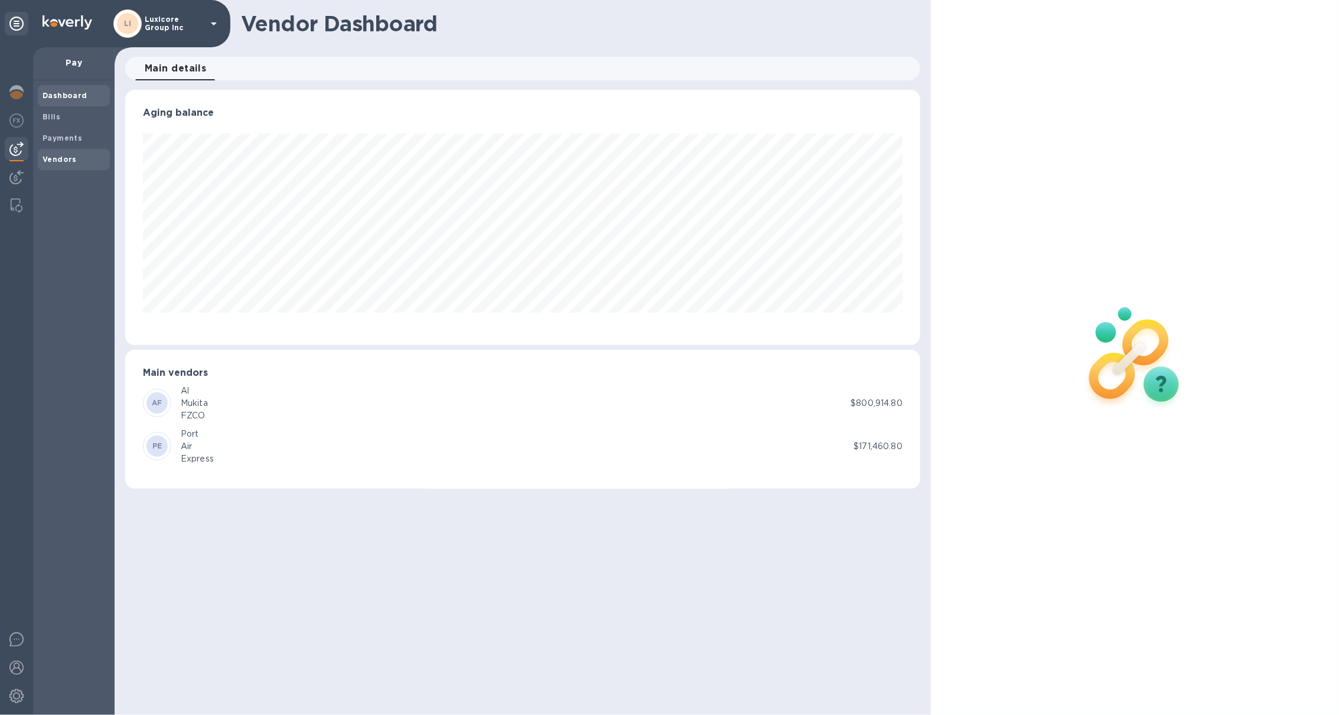
scroll to position [255, 795]
click at [68, 150] on div "Vendors" at bounding box center [74, 159] width 72 height 21
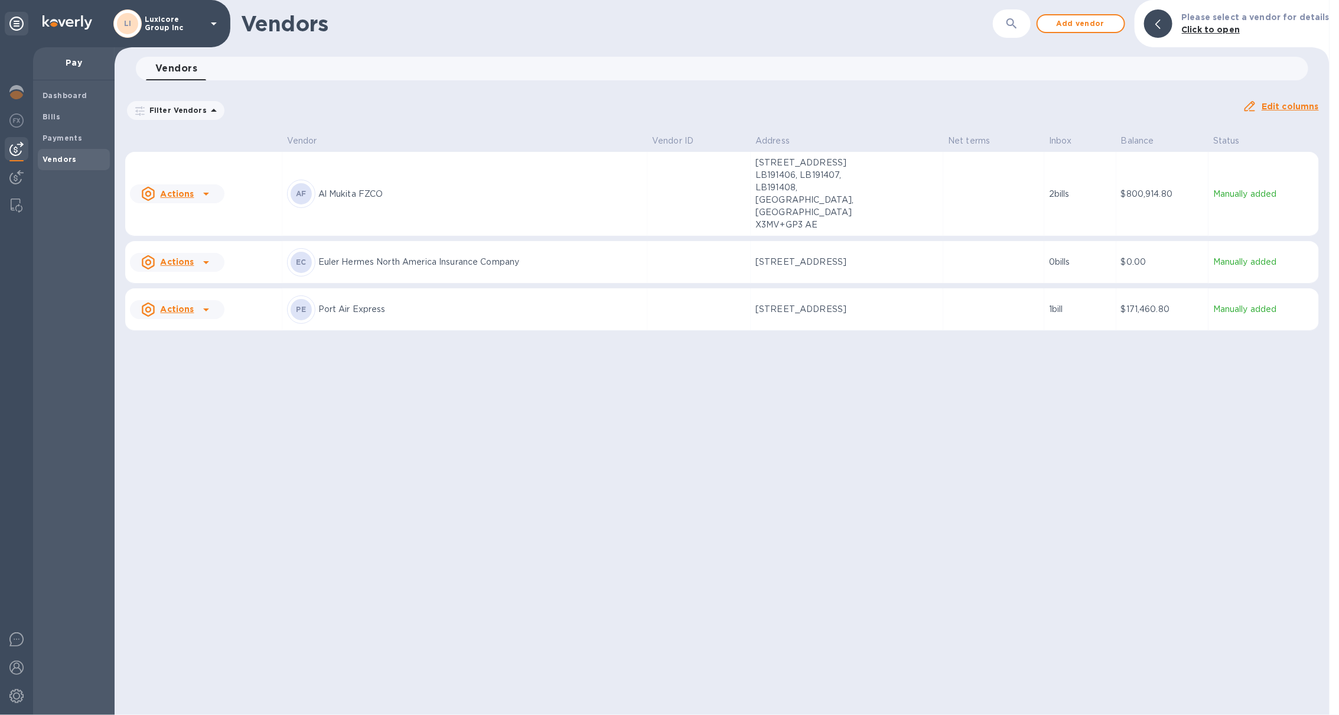
click at [165, 25] on p "Luxicore Group Inc" at bounding box center [174, 23] width 59 height 17
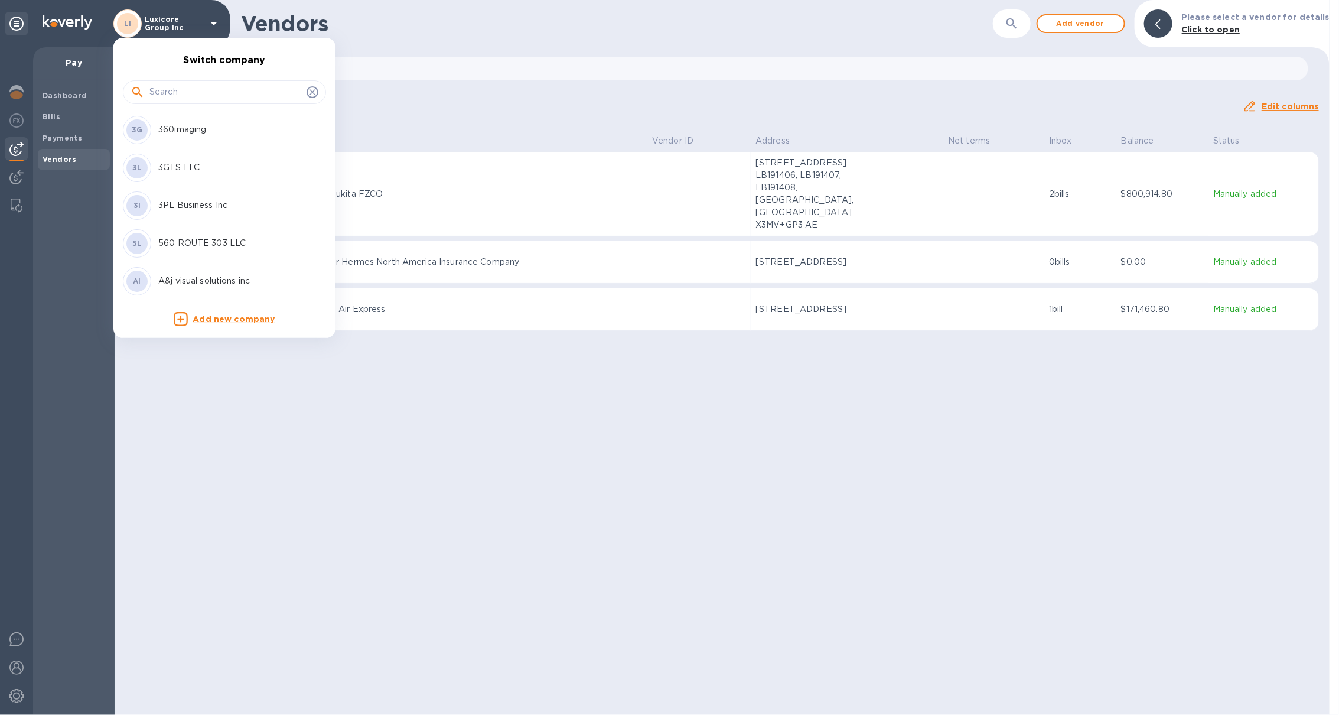
click at [165, 96] on input "text" at bounding box center [225, 92] width 152 height 18
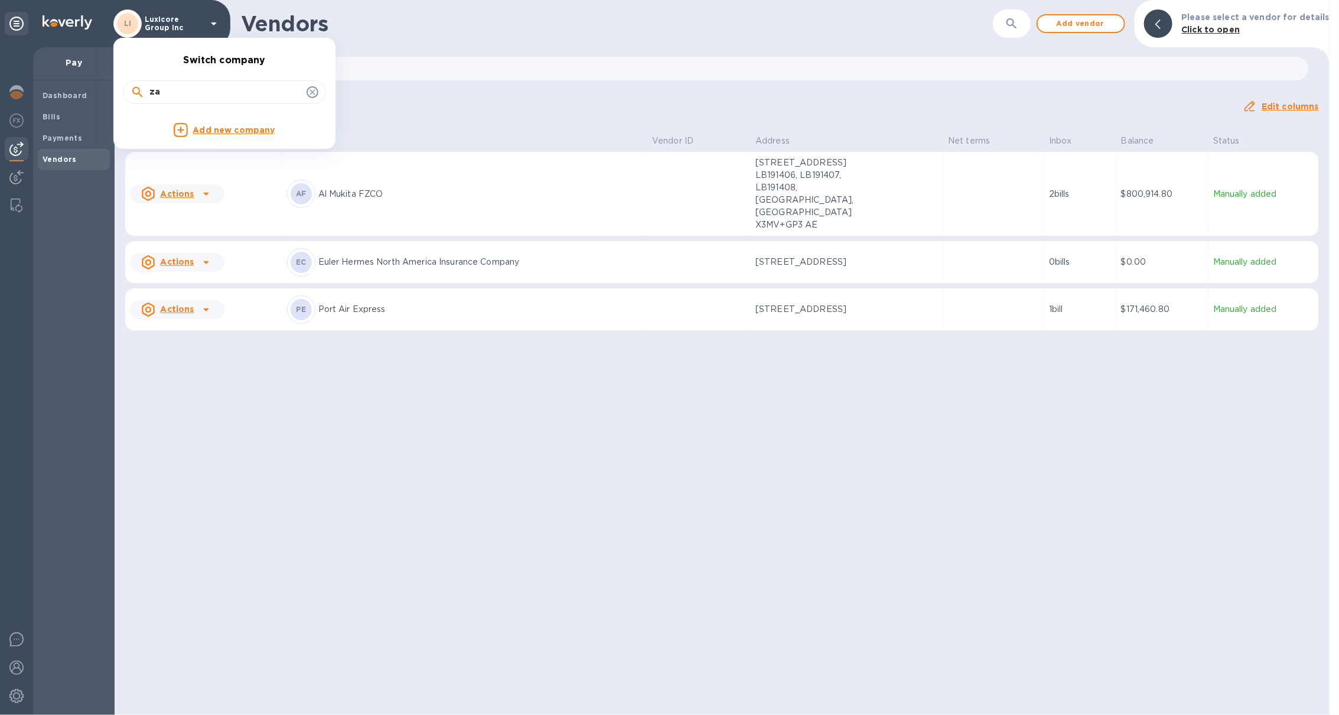
type input "z"
type input "shef"
click at [196, 131] on p "Shefa Supply & Distribution" at bounding box center [232, 129] width 149 height 12
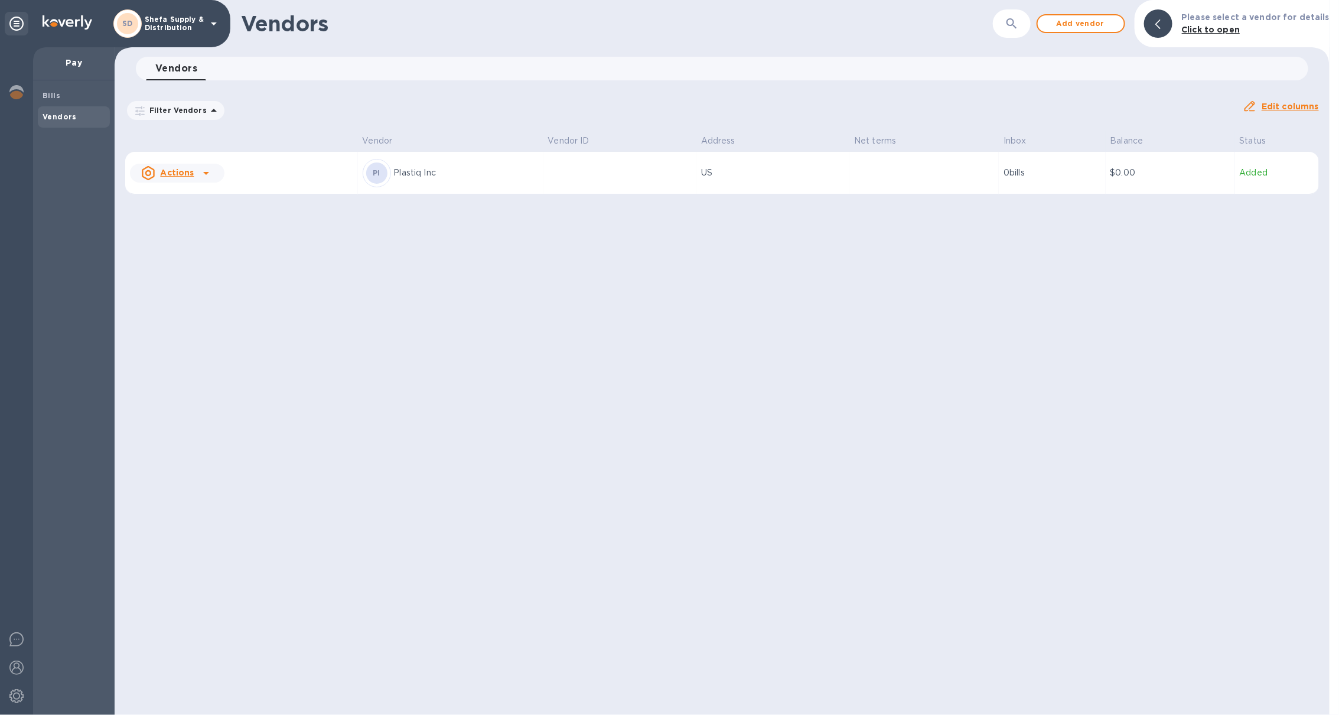
click at [32, 100] on div at bounding box center [16, 381] width 33 height 668
click at [19, 93] on img at bounding box center [16, 92] width 14 height 14
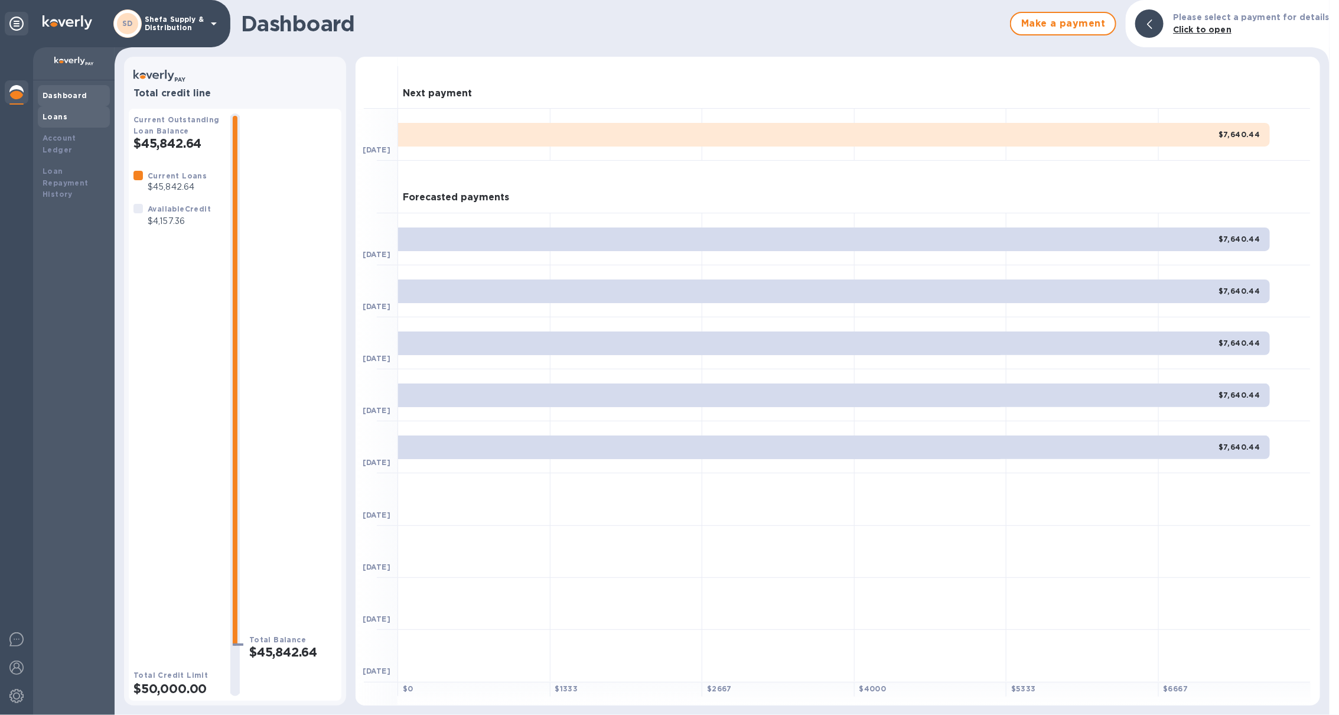
click at [76, 119] on div "Loans" at bounding box center [74, 117] width 63 height 12
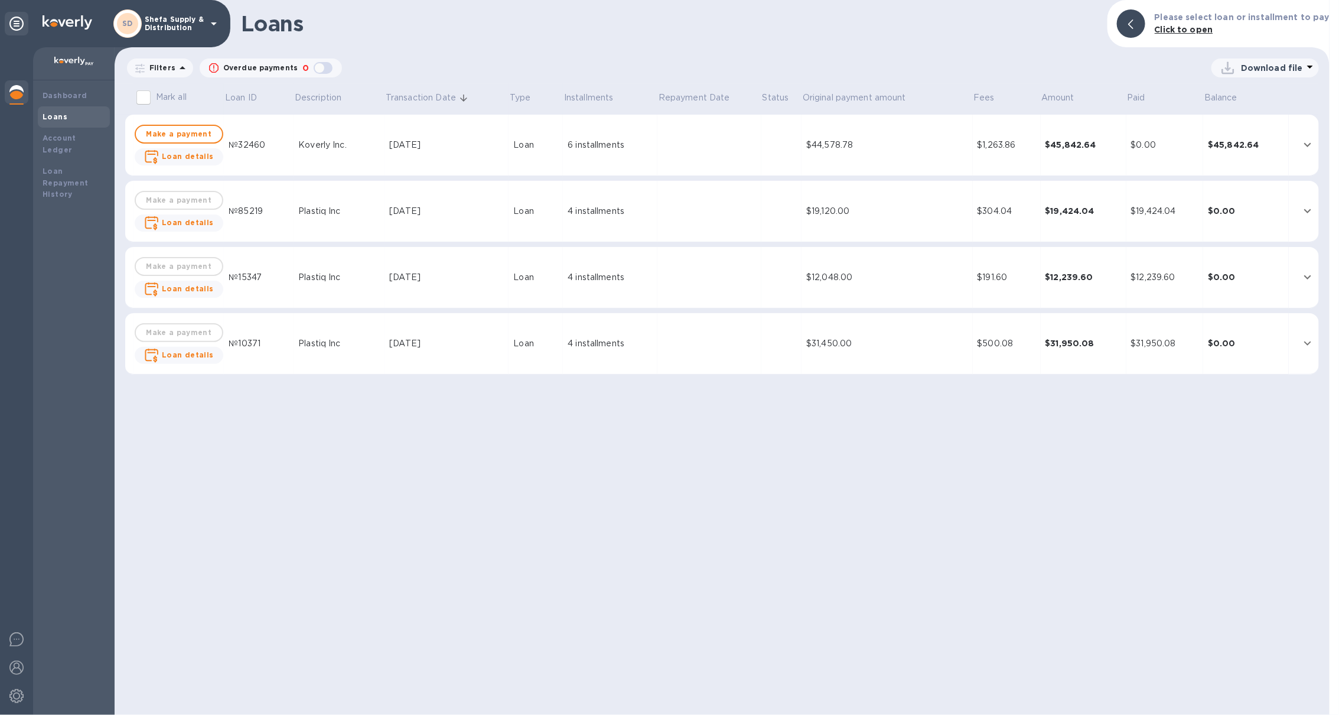
click at [572, 133] on td "6 installments" at bounding box center [610, 145] width 95 height 61
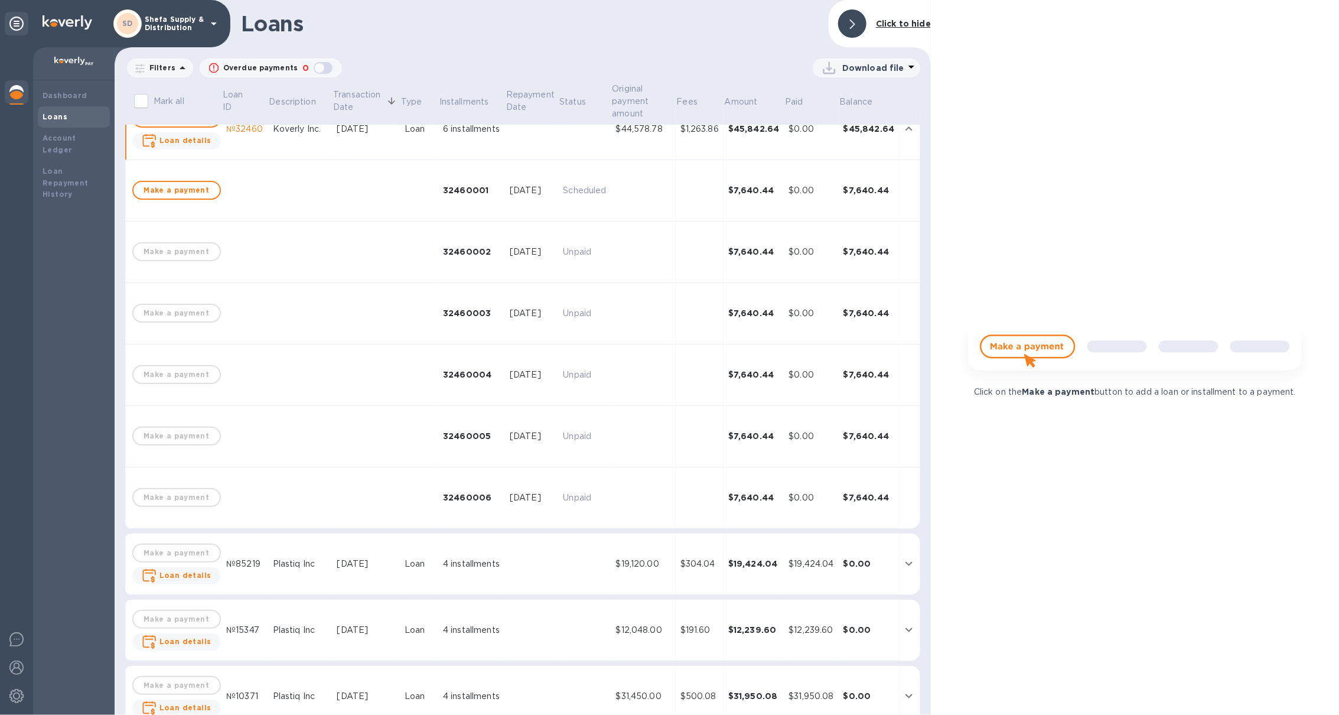
scroll to position [49, 0]
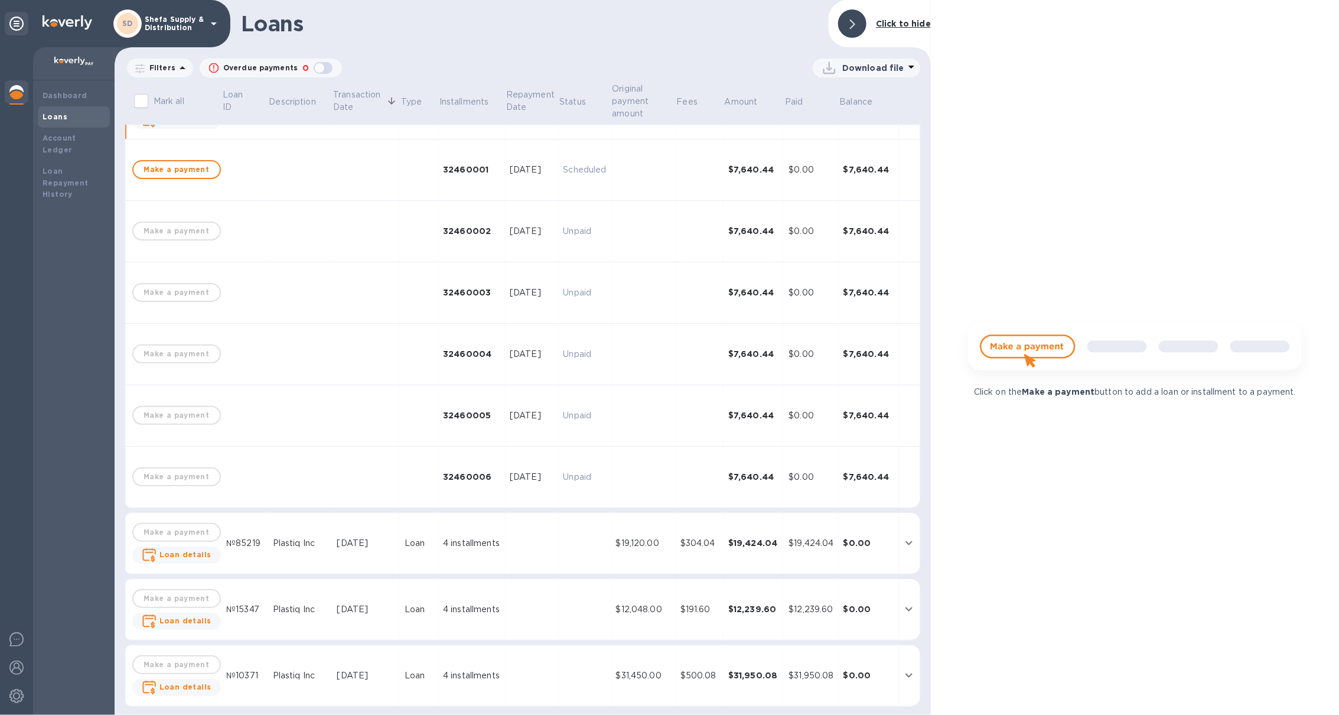
click at [483, 546] on div "4 installments" at bounding box center [471, 543] width 57 height 12
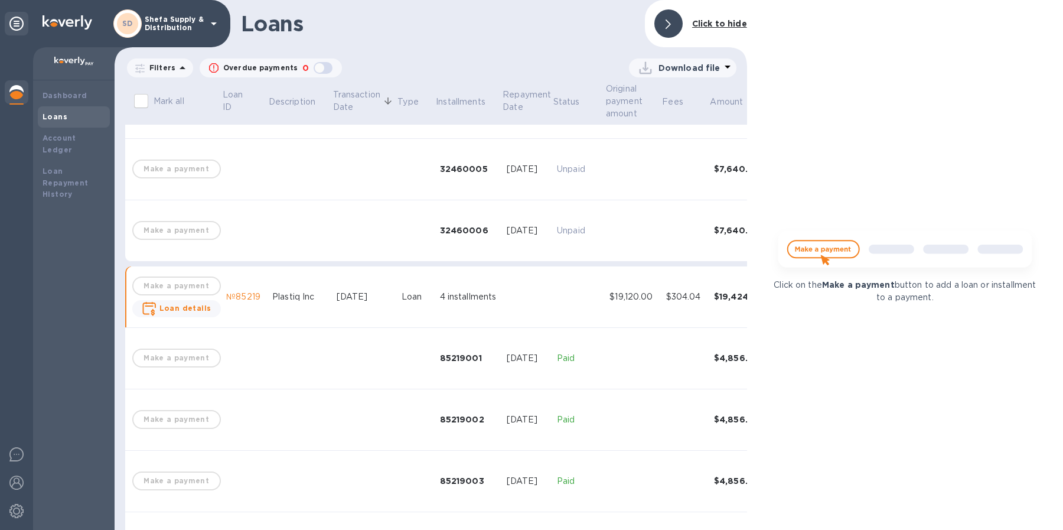
scroll to position [295, 0]
